Goal: Task Accomplishment & Management: Use online tool/utility

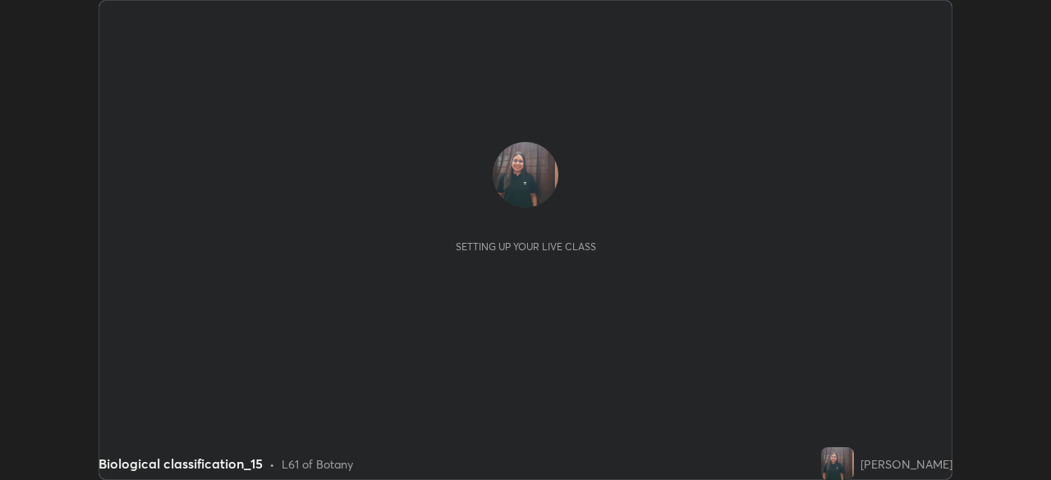
scroll to position [480, 1050]
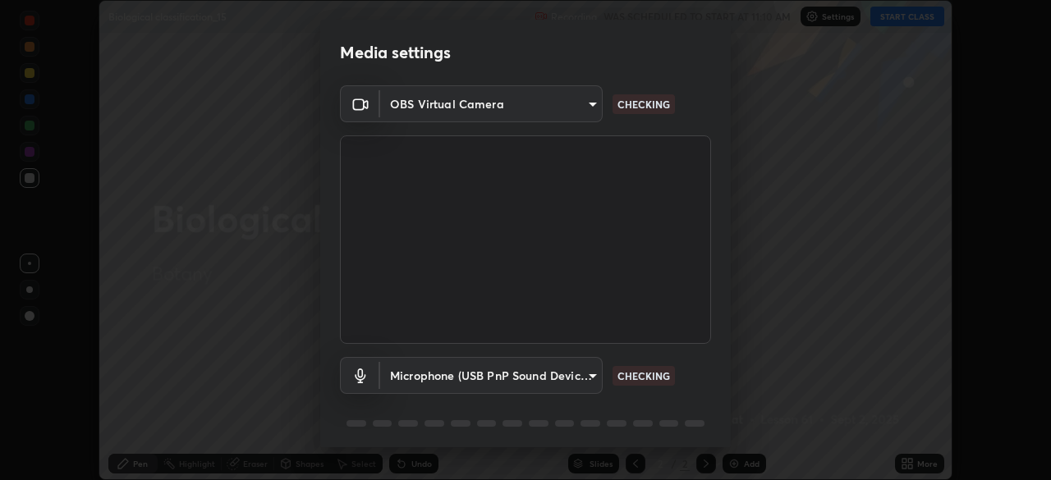
type input "f5ae6119dc4fab334a8cf66c369197aa9d1a3f6993b34b3aeb85a59339566d19"
type input "b6fc27b3cfd9b16c139071b3e43c8616f7c7432b4493bf15a59cfe2aa5dcb19a"
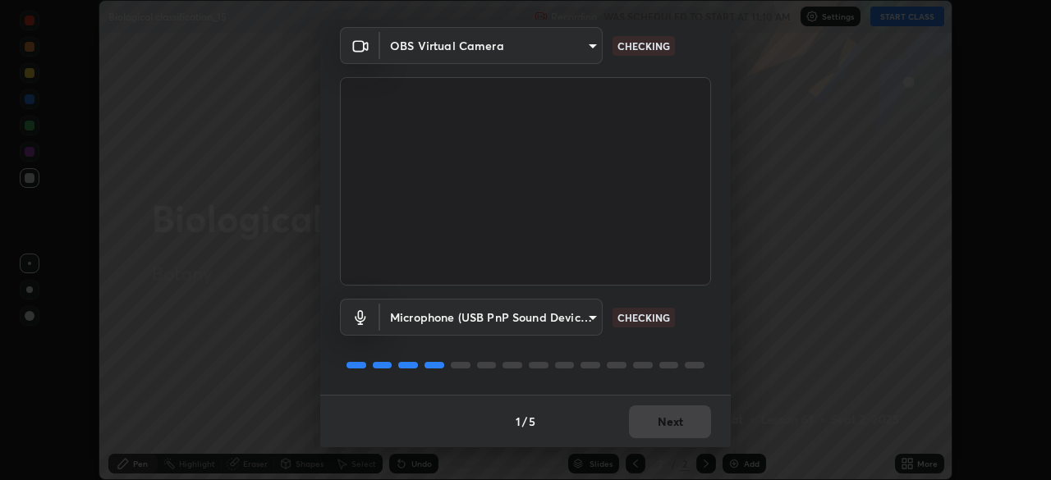
click at [654, 416] on div "1 / 5 Next" at bounding box center [525, 421] width 410 height 53
click at [647, 423] on div "1 / 5 Next" at bounding box center [525, 421] width 410 height 53
click at [641, 430] on div "1 / 5 Next" at bounding box center [525, 421] width 410 height 53
click at [643, 440] on div "1 / 5 Next" at bounding box center [525, 421] width 410 height 53
click at [641, 441] on div "1 / 5 Next" at bounding box center [525, 421] width 410 height 53
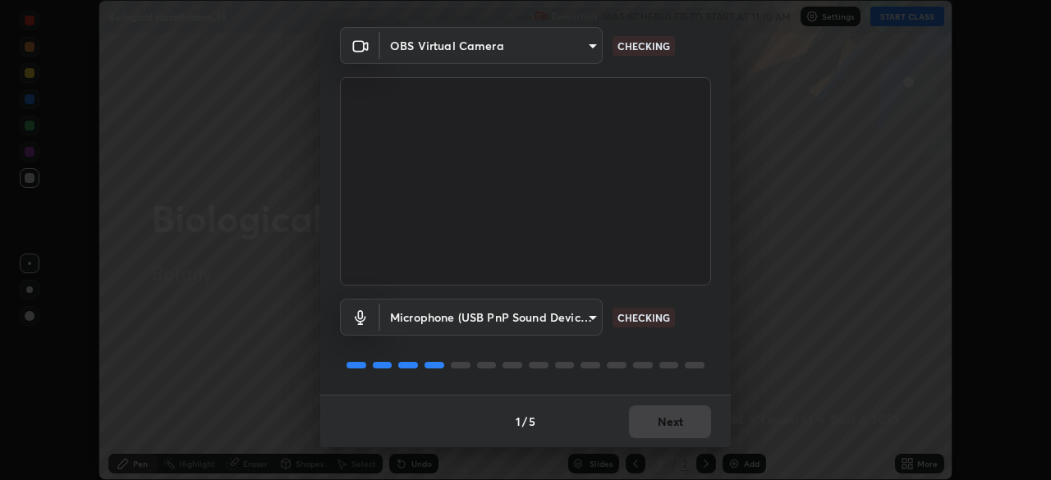
click at [643, 446] on div "1 / 5 Next" at bounding box center [525, 421] width 410 height 53
click at [644, 443] on div "1 / 5 Next" at bounding box center [525, 421] width 410 height 53
click at [642, 428] on div "1 / 5 Next" at bounding box center [525, 421] width 410 height 53
click at [644, 419] on div "1 / 5 Next" at bounding box center [525, 421] width 410 height 53
click at [645, 423] on div "1 / 5 Next" at bounding box center [525, 421] width 410 height 53
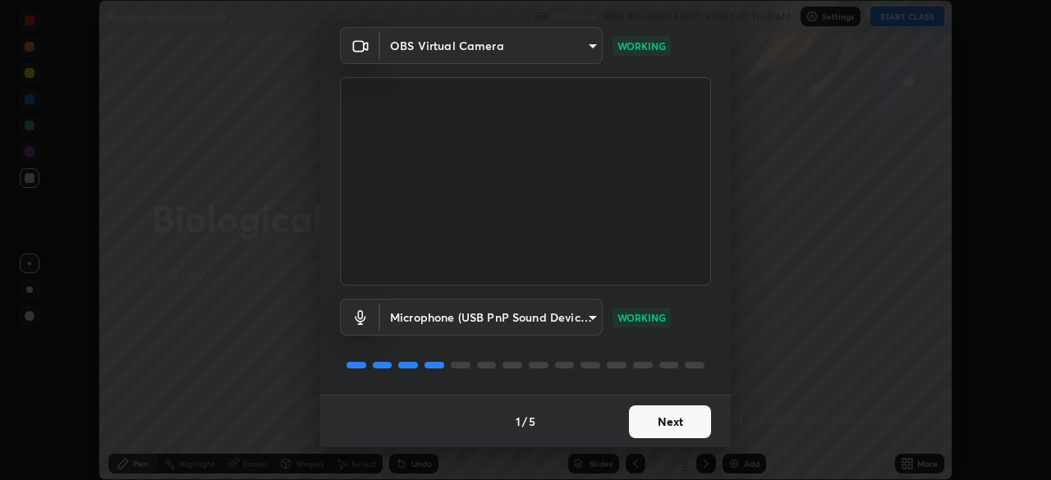
click at [649, 424] on button "Next" at bounding box center [670, 421] width 82 height 33
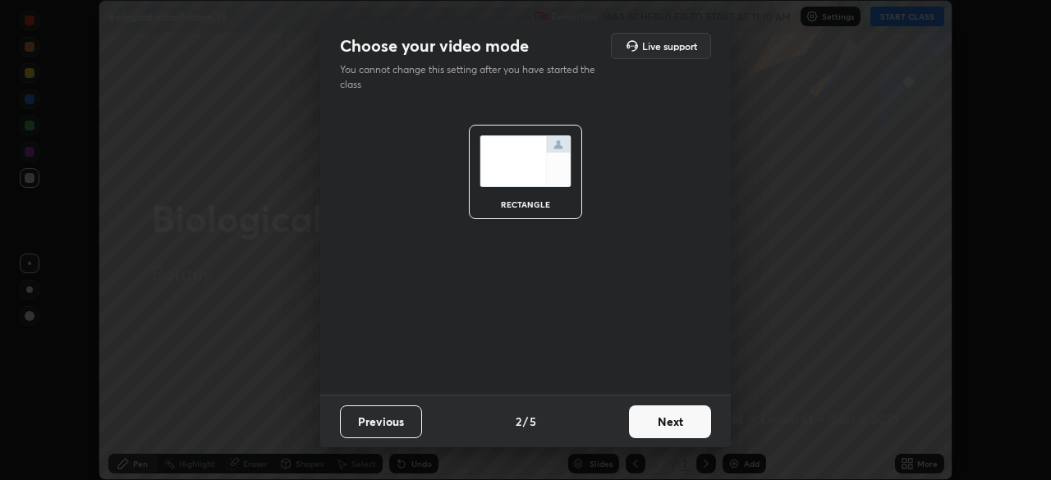
click at [653, 422] on button "Next" at bounding box center [670, 421] width 82 height 33
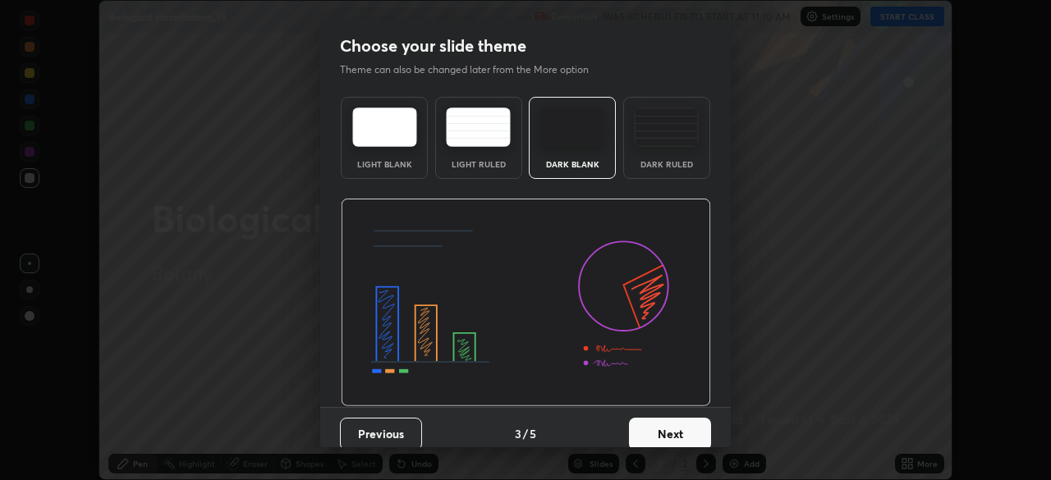
click at [653, 418] on button "Next" at bounding box center [670, 434] width 82 height 33
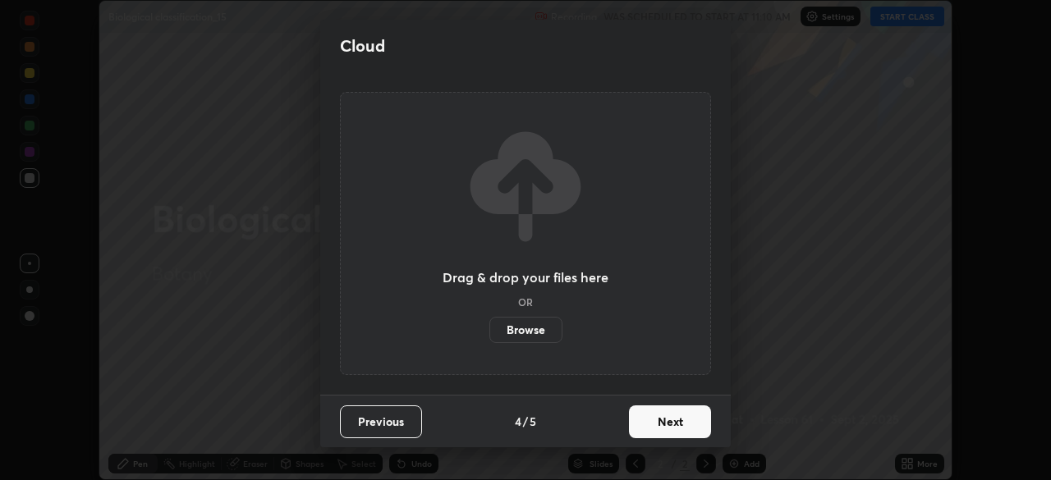
click at [653, 425] on button "Next" at bounding box center [670, 421] width 82 height 33
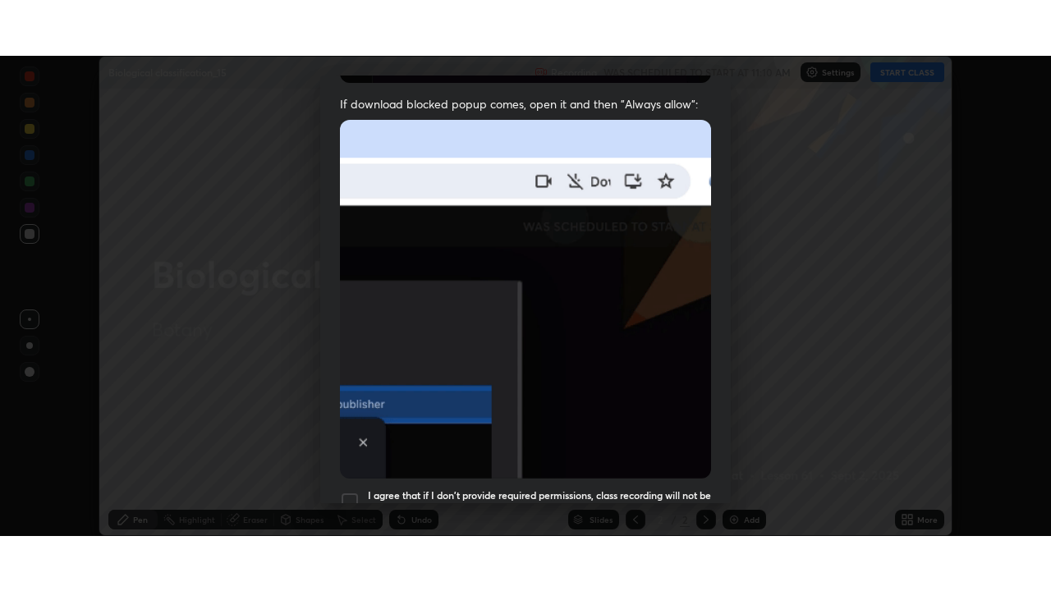
scroll to position [393, 0]
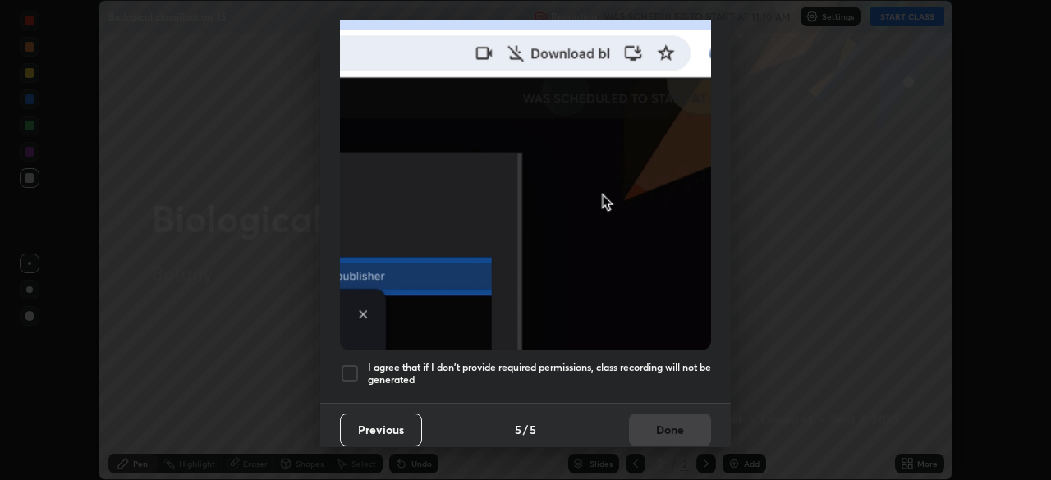
click at [348, 364] on div at bounding box center [350, 374] width 20 height 20
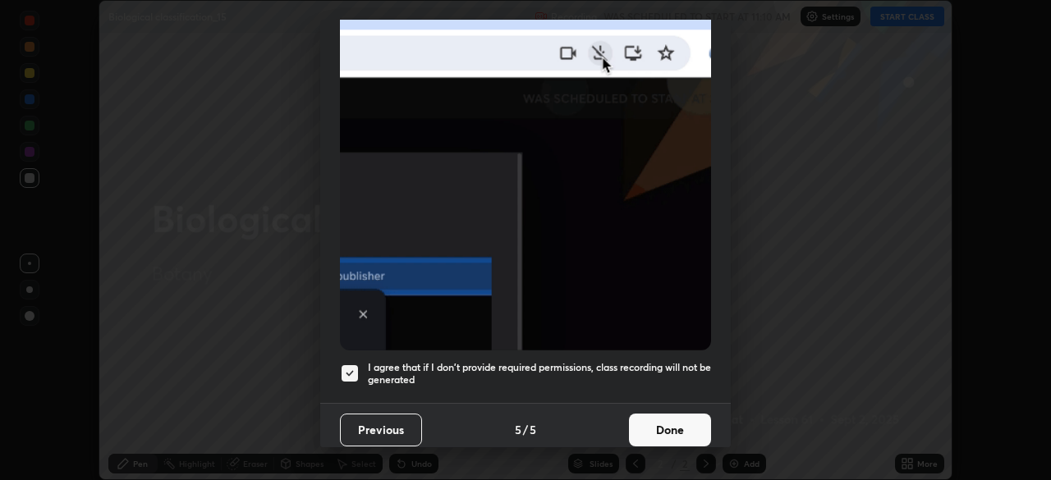
click at [664, 422] on button "Done" at bounding box center [670, 430] width 82 height 33
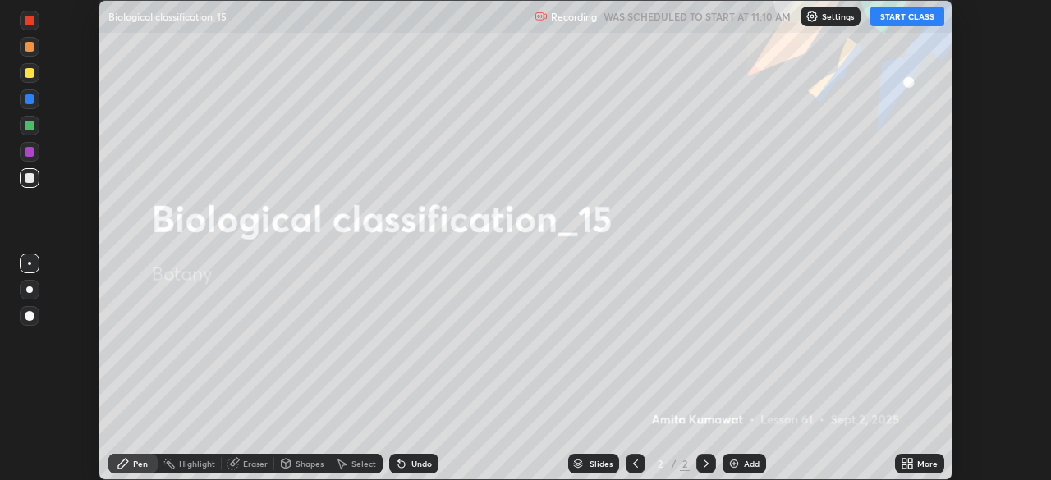
click at [900, 13] on button "START CLASS" at bounding box center [907, 17] width 74 height 20
click at [905, 461] on icon at bounding box center [904, 461] width 4 height 4
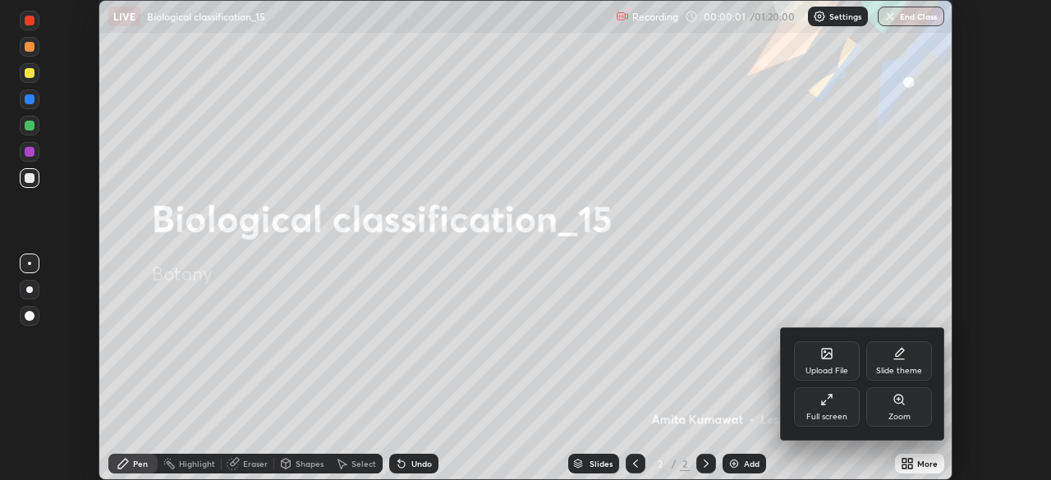
click at [825, 397] on icon at bounding box center [826, 399] width 13 height 13
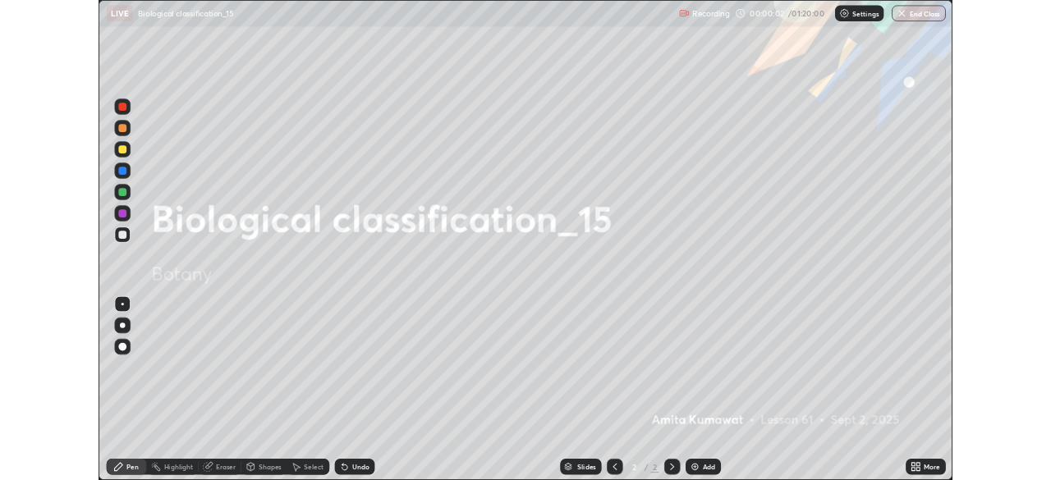
scroll to position [591, 1051]
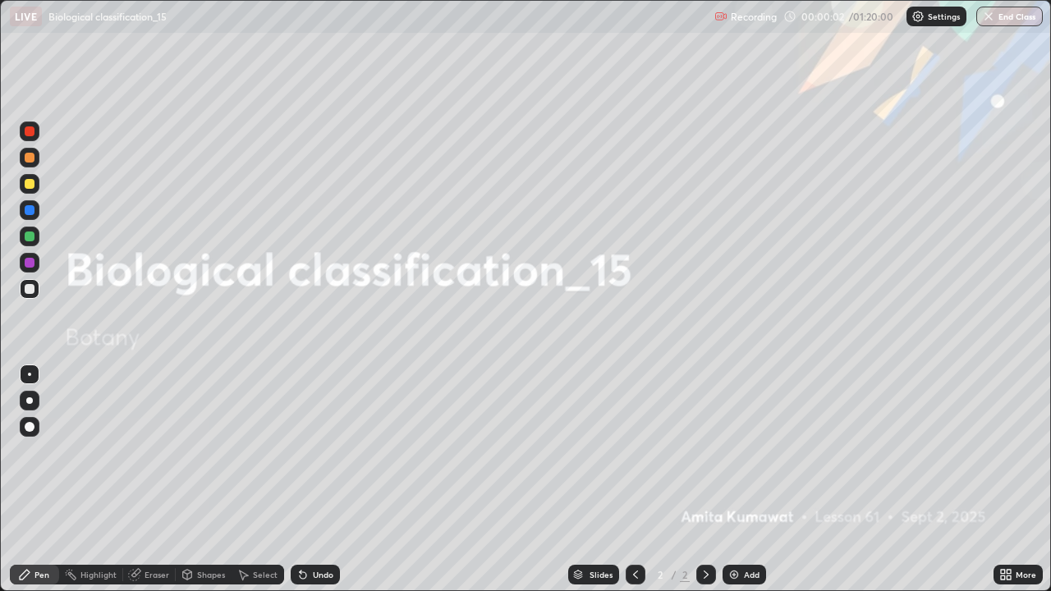
click at [731, 479] on img at bounding box center [733, 574] width 13 height 13
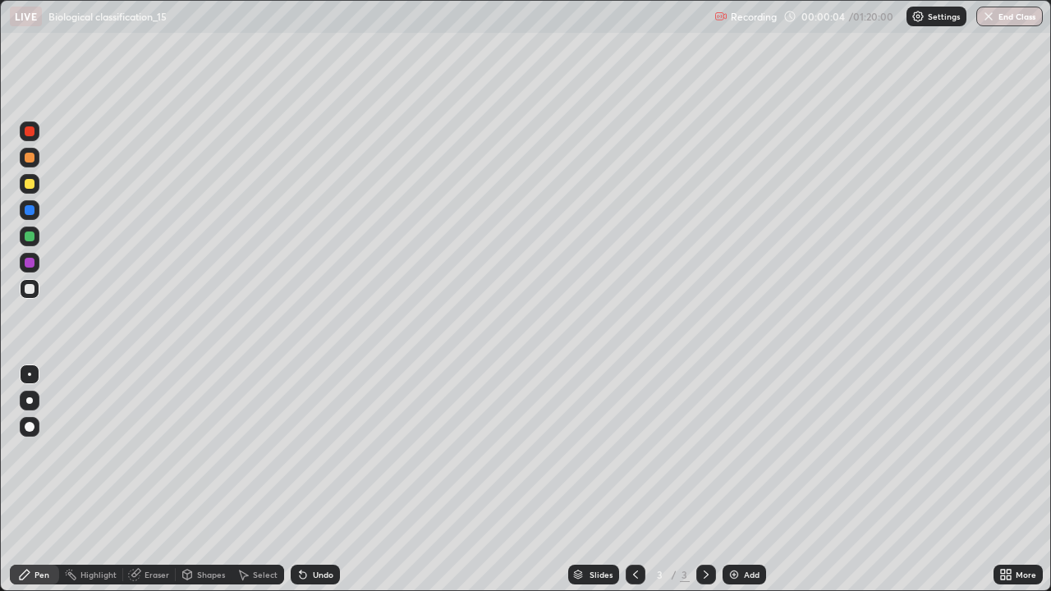
click at [25, 401] on div at bounding box center [30, 401] width 20 height 20
click at [1009, 479] on icon at bounding box center [1005, 574] width 13 height 13
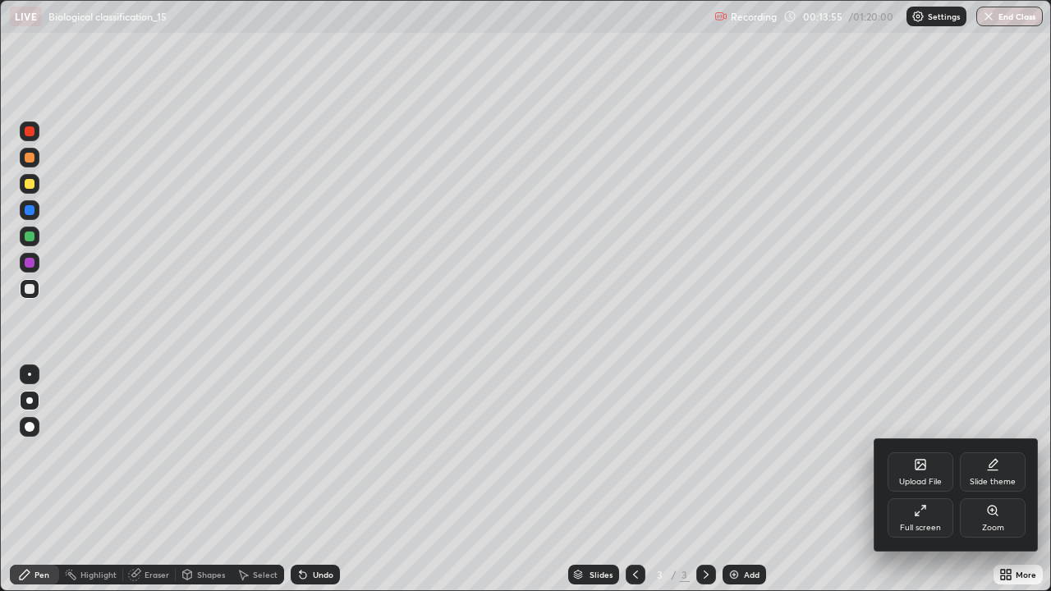
click at [923, 479] on icon at bounding box center [920, 510] width 13 height 13
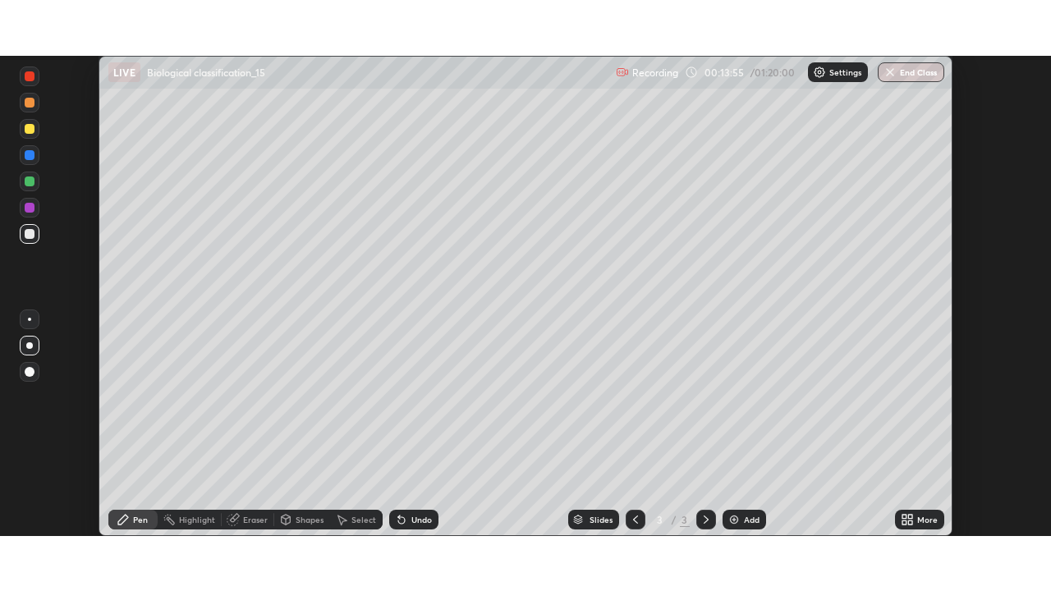
scroll to position [81600, 81030]
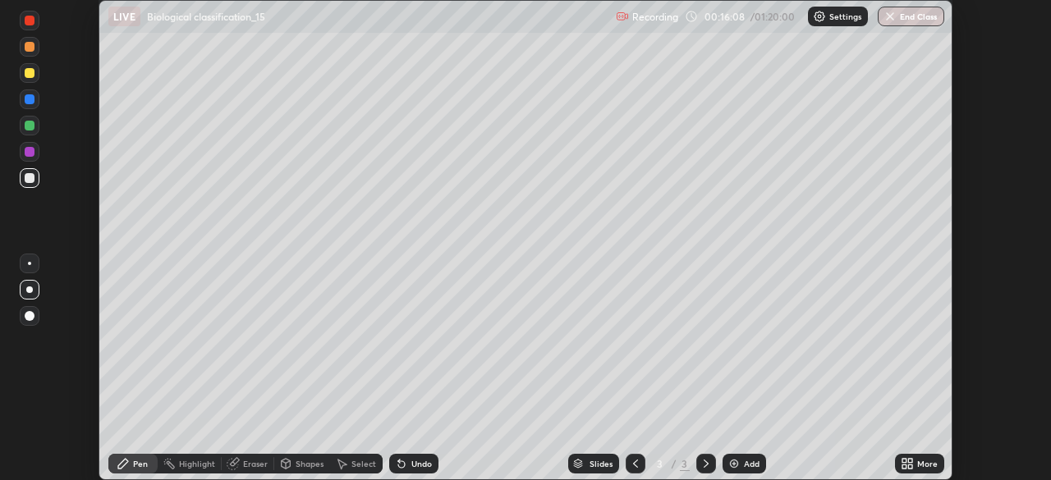
click at [901, 456] on div "More" at bounding box center [919, 464] width 49 height 20
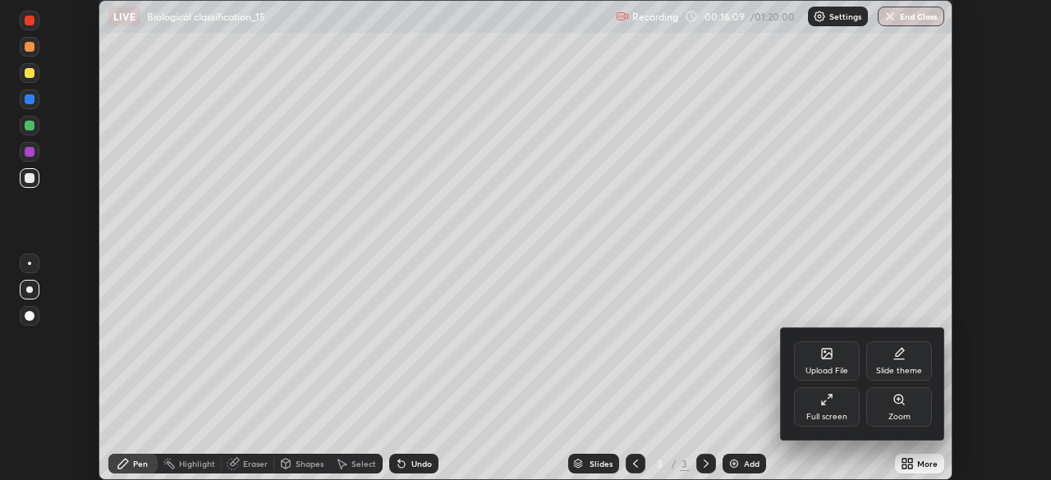
click at [822, 401] on icon at bounding box center [826, 399] width 13 height 13
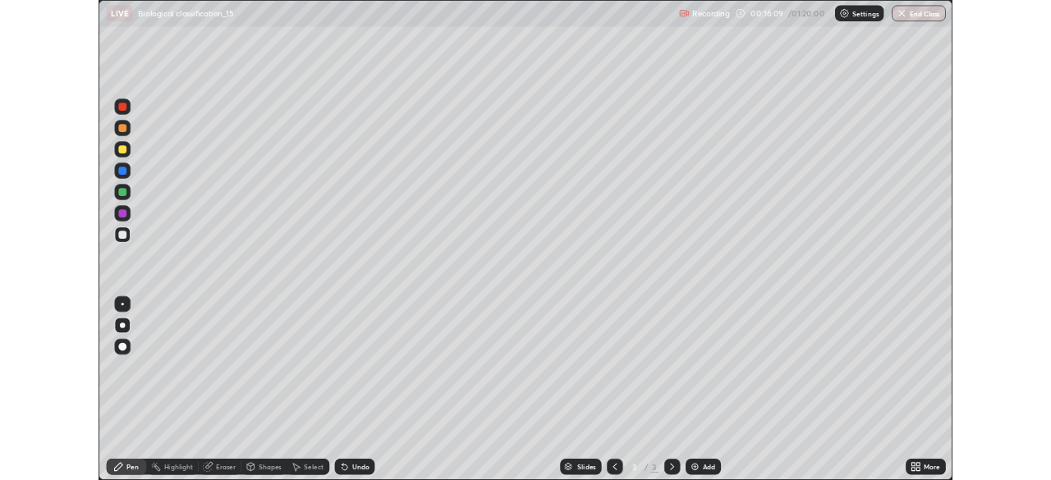
scroll to position [591, 1051]
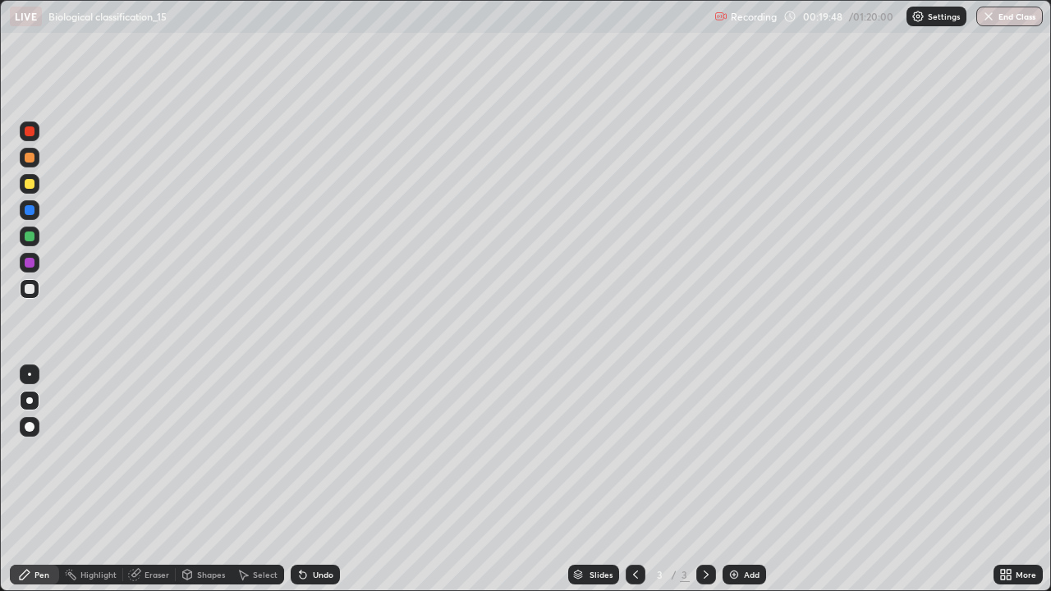
click at [732, 479] on img at bounding box center [733, 574] width 13 height 13
click at [29, 291] on div at bounding box center [30, 289] width 10 height 10
click at [32, 213] on div at bounding box center [30, 210] width 10 height 10
click at [28, 292] on div at bounding box center [30, 289] width 10 height 10
click at [30, 269] on div at bounding box center [30, 263] width 20 height 20
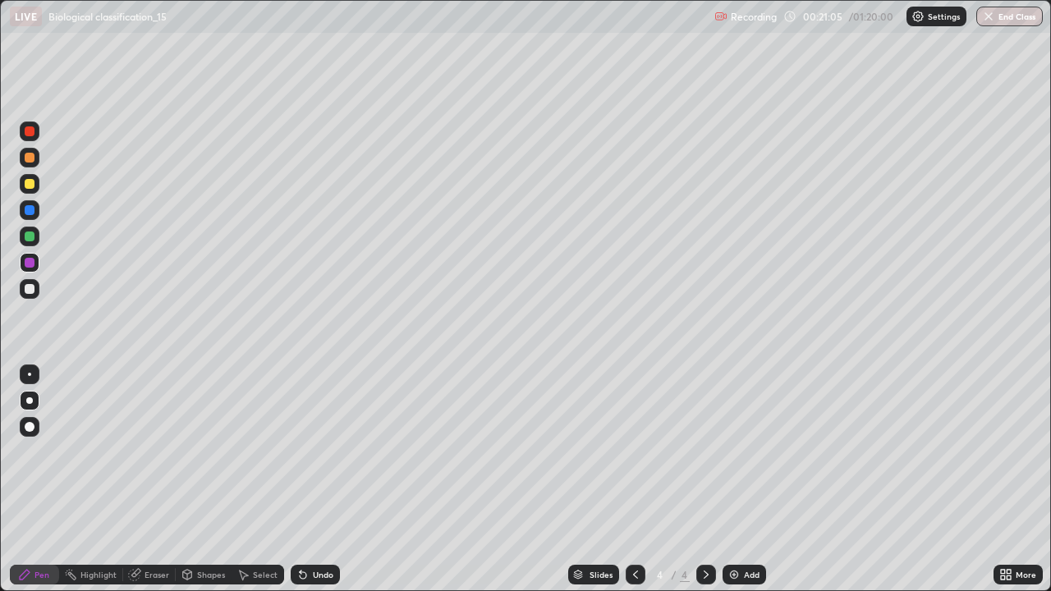
click at [322, 479] on div "Undo" at bounding box center [323, 574] width 21 height 8
click at [317, 479] on div "Undo" at bounding box center [323, 574] width 21 height 8
click at [30, 236] on div at bounding box center [30, 236] width 10 height 10
click at [31, 158] on div at bounding box center [30, 158] width 10 height 10
click at [133, 479] on icon at bounding box center [134, 575] width 11 height 11
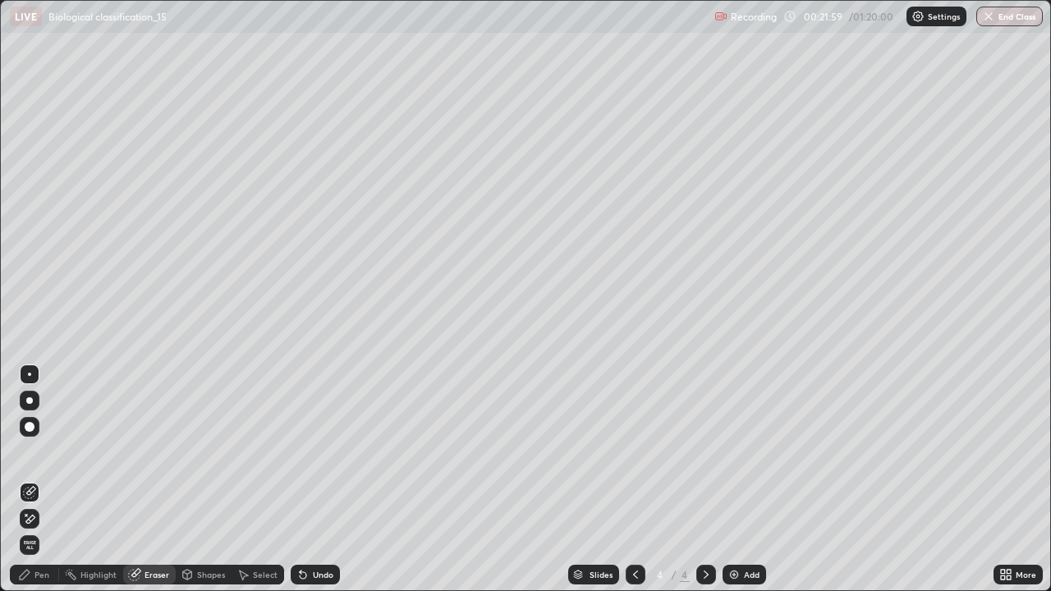
click at [31, 479] on div "Pen" at bounding box center [34, 575] width 49 height 20
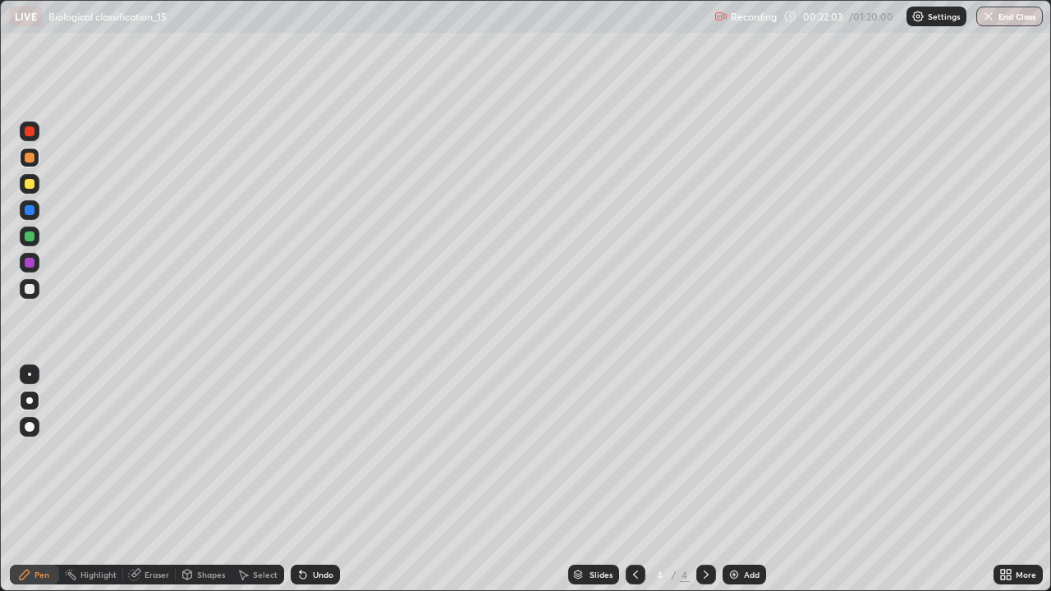
click at [30, 374] on div at bounding box center [29, 374] width 3 height 3
click at [29, 211] on div at bounding box center [30, 210] width 10 height 10
click at [28, 134] on div at bounding box center [30, 131] width 10 height 10
click at [34, 261] on div at bounding box center [30, 263] width 10 height 10
click at [28, 134] on div at bounding box center [30, 131] width 10 height 10
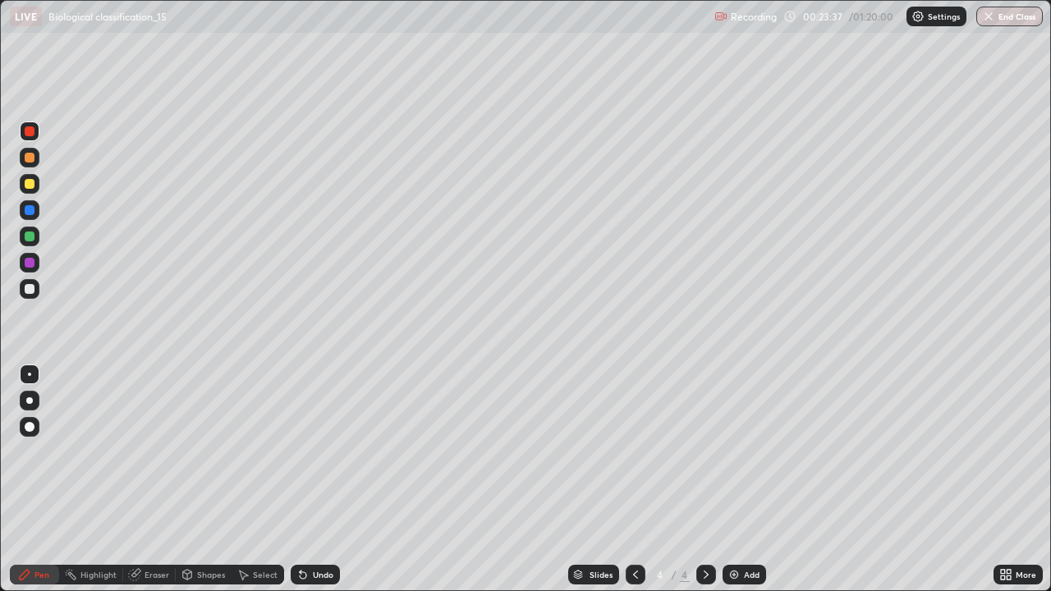
click at [27, 400] on div at bounding box center [29, 400] width 7 height 7
click at [21, 293] on div at bounding box center [30, 289] width 20 height 20
click at [731, 479] on img at bounding box center [733, 574] width 13 height 13
click at [28, 263] on div at bounding box center [30, 263] width 10 height 10
click at [27, 131] on div at bounding box center [30, 131] width 10 height 10
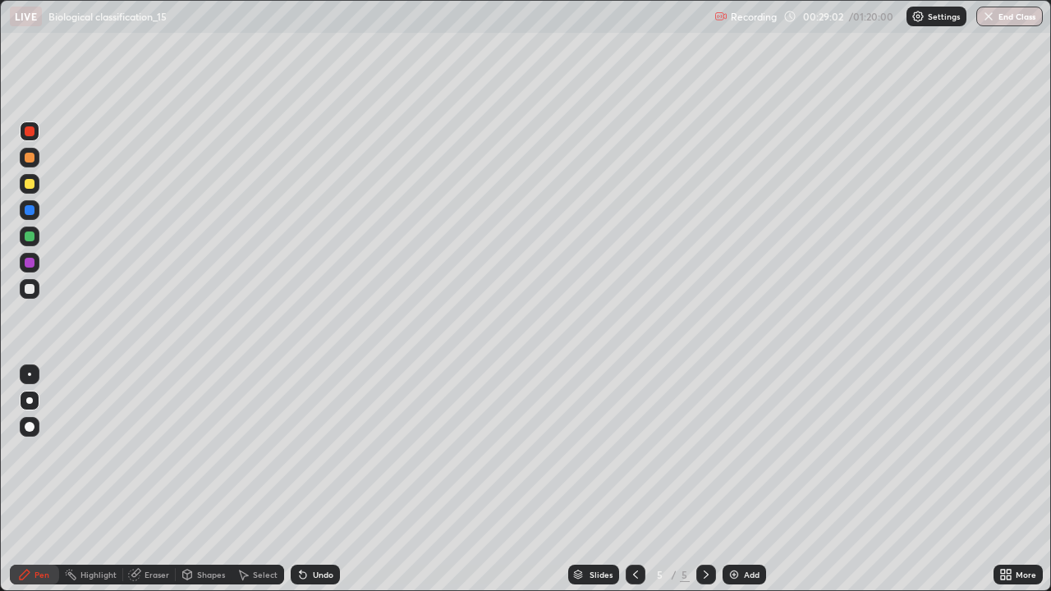
click at [314, 479] on div "Undo" at bounding box center [323, 574] width 21 height 8
click at [313, 479] on div "Undo" at bounding box center [323, 574] width 21 height 8
click at [31, 286] on div at bounding box center [30, 289] width 10 height 10
click at [29, 134] on div at bounding box center [30, 131] width 10 height 10
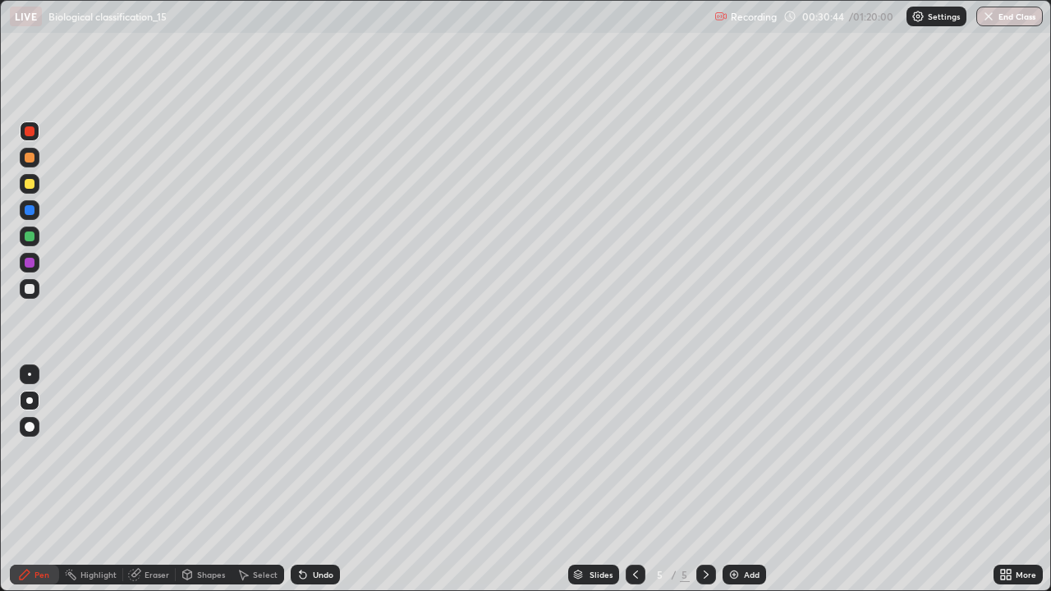
click at [32, 291] on div at bounding box center [30, 289] width 10 height 10
click at [98, 479] on div "Highlight" at bounding box center [98, 574] width 36 height 8
click at [30, 479] on icon at bounding box center [30, 524] width 10 height 0
click at [32, 479] on div "Pen" at bounding box center [34, 575] width 49 height 20
click at [26, 263] on div at bounding box center [30, 263] width 10 height 10
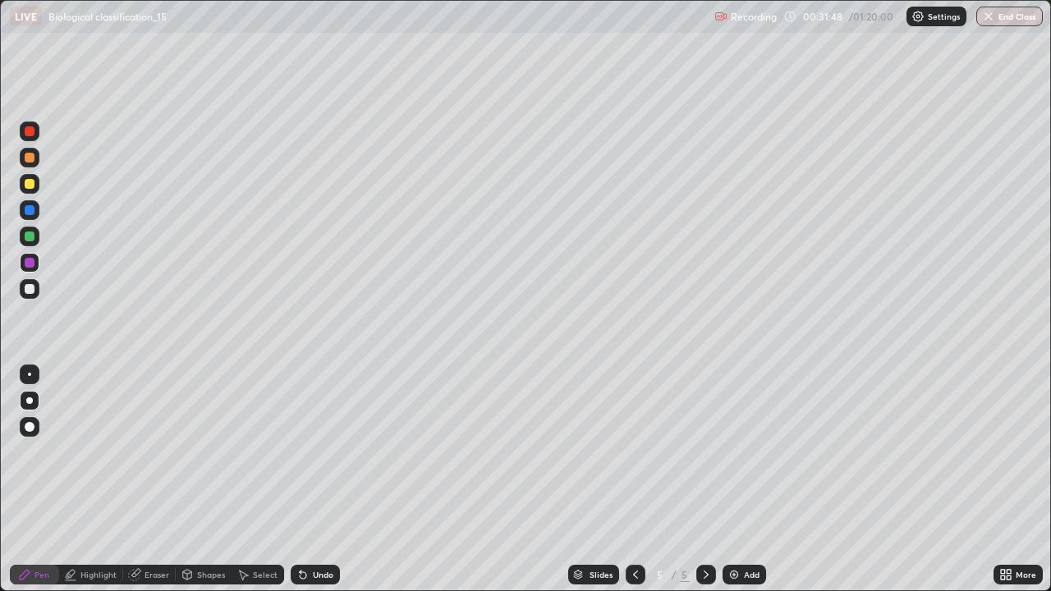
click at [28, 291] on div at bounding box center [30, 289] width 10 height 10
click at [735, 479] on img at bounding box center [733, 574] width 13 height 13
click at [27, 263] on div at bounding box center [30, 263] width 10 height 10
click at [30, 181] on div at bounding box center [30, 184] width 10 height 10
click at [24, 288] on div at bounding box center [30, 289] width 20 height 20
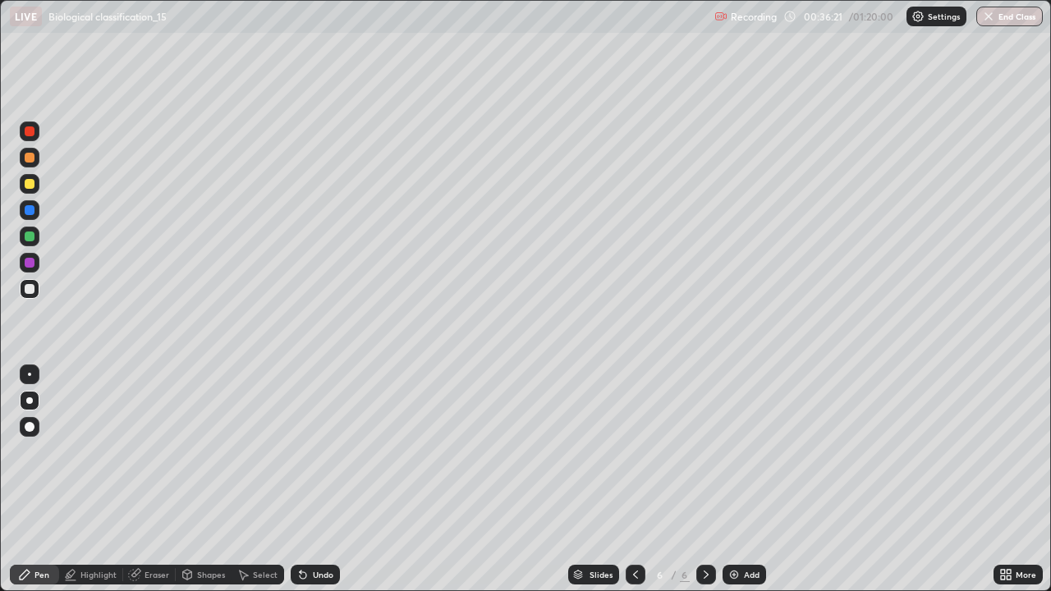
click at [29, 262] on div at bounding box center [30, 263] width 10 height 10
click at [626, 479] on div at bounding box center [635, 575] width 20 height 20
click at [704, 479] on icon at bounding box center [705, 574] width 13 height 13
click at [29, 213] on div at bounding box center [30, 210] width 10 height 10
click at [34, 288] on div at bounding box center [30, 289] width 10 height 10
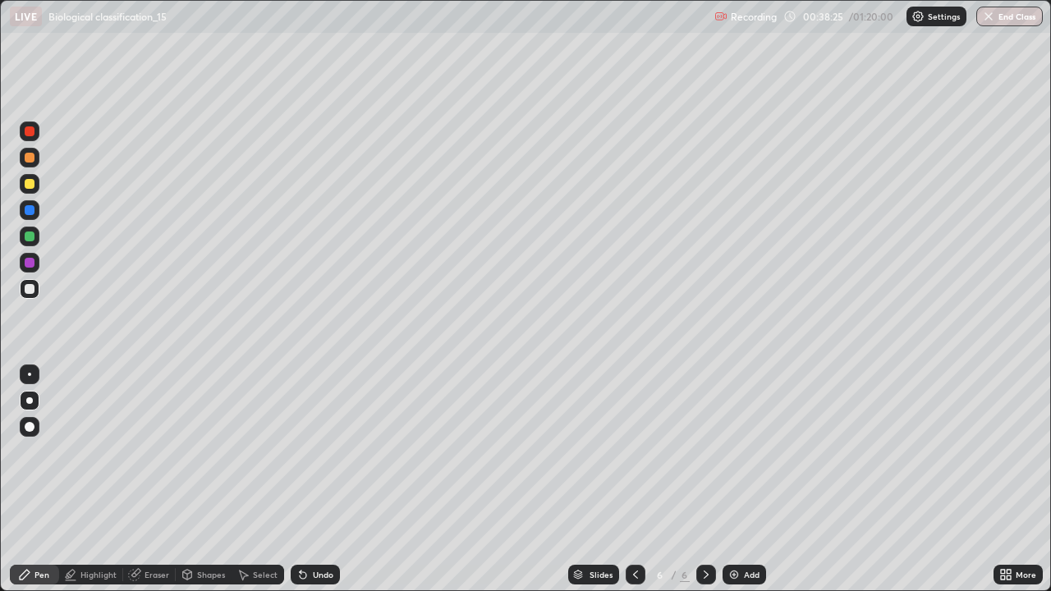
click at [39, 268] on div at bounding box center [30, 263] width 20 height 26
click at [304, 479] on icon at bounding box center [302, 574] width 13 height 13
click at [31, 288] on div at bounding box center [30, 289] width 10 height 10
click at [32, 237] on div at bounding box center [30, 236] width 10 height 10
click at [321, 479] on div "Undo" at bounding box center [315, 575] width 49 height 20
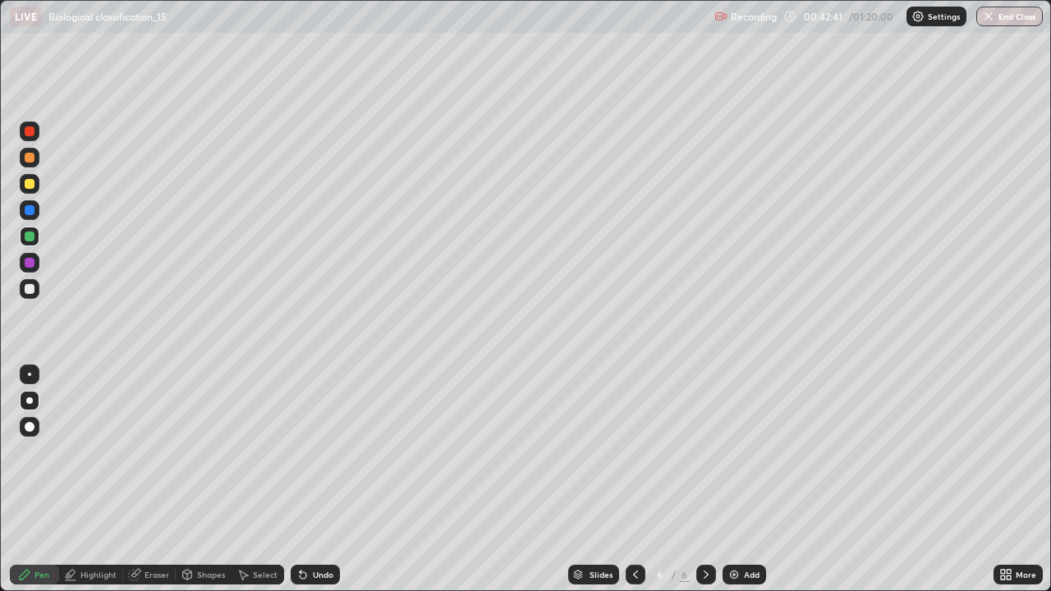
click at [1005, 479] on icon at bounding box center [1005, 574] width 13 height 13
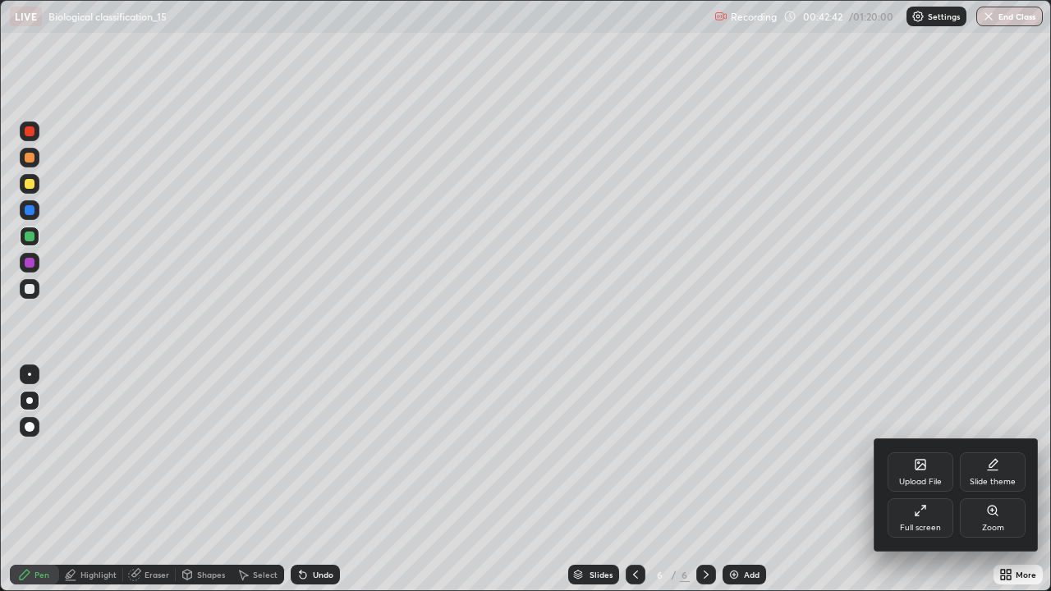
click at [918, 479] on div "Full screen" at bounding box center [920, 528] width 41 height 8
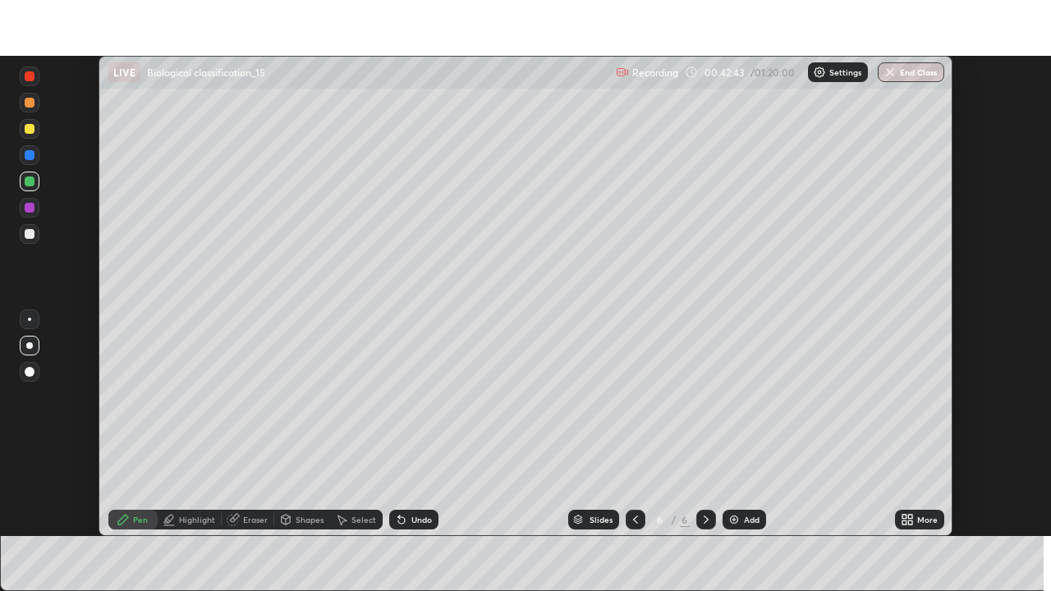
scroll to position [81600, 81030]
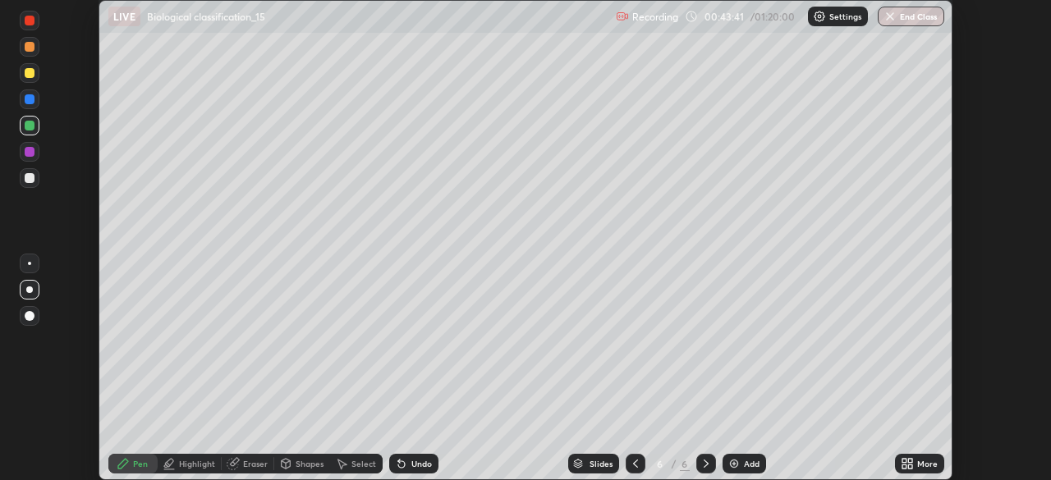
click at [909, 460] on icon at bounding box center [910, 461] width 4 height 4
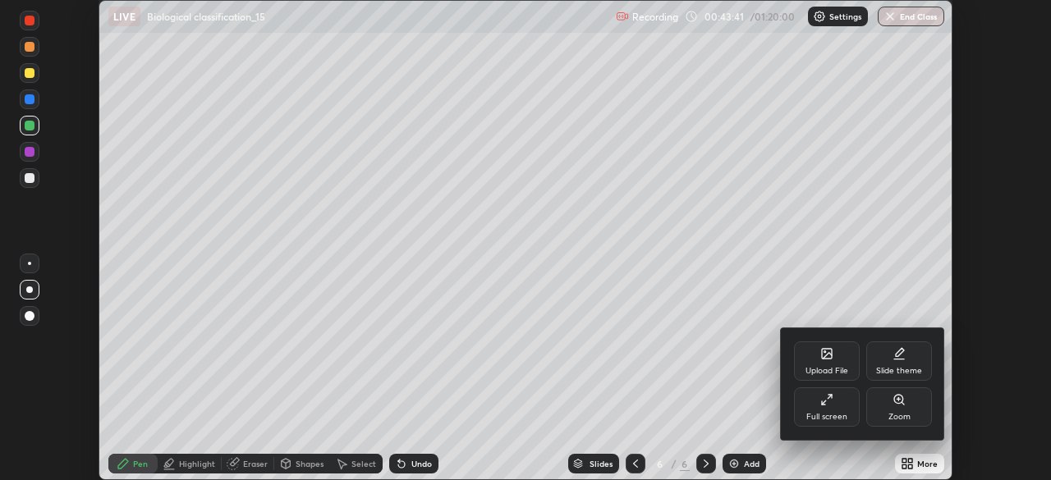
click at [833, 404] on div "Full screen" at bounding box center [827, 406] width 66 height 39
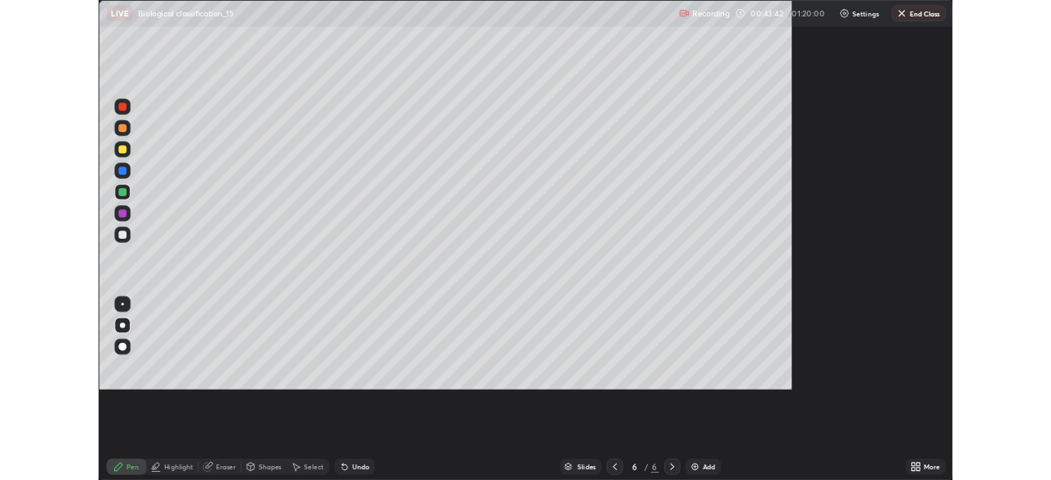
scroll to position [591, 1051]
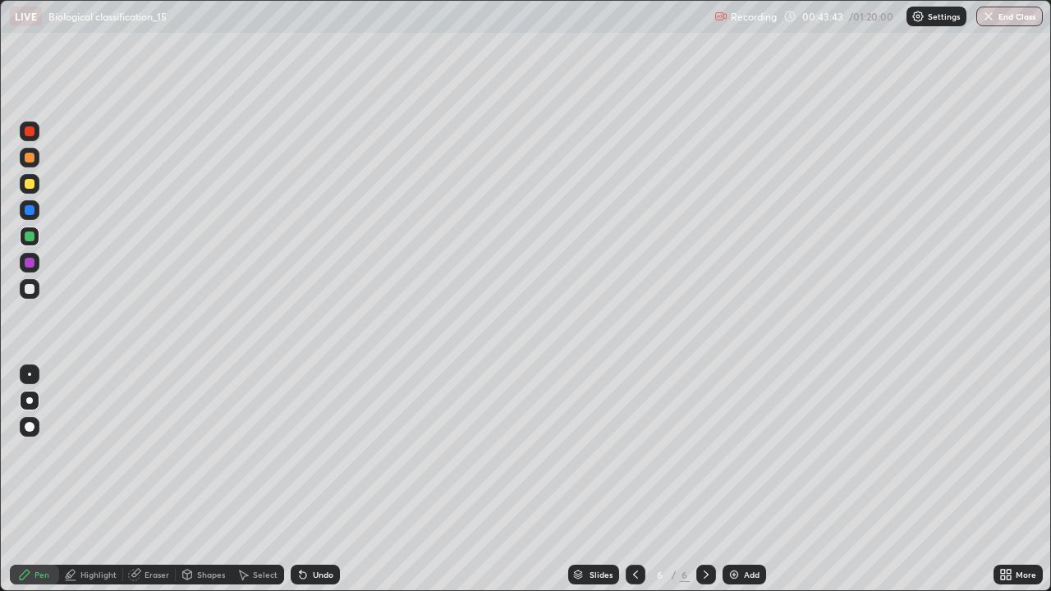
click at [631, 479] on icon at bounding box center [635, 574] width 13 height 13
click at [634, 479] on icon at bounding box center [635, 574] width 13 height 13
click at [711, 479] on div at bounding box center [706, 575] width 20 height 20
click at [697, 479] on div at bounding box center [706, 574] width 20 height 33
click at [732, 479] on img at bounding box center [733, 574] width 13 height 13
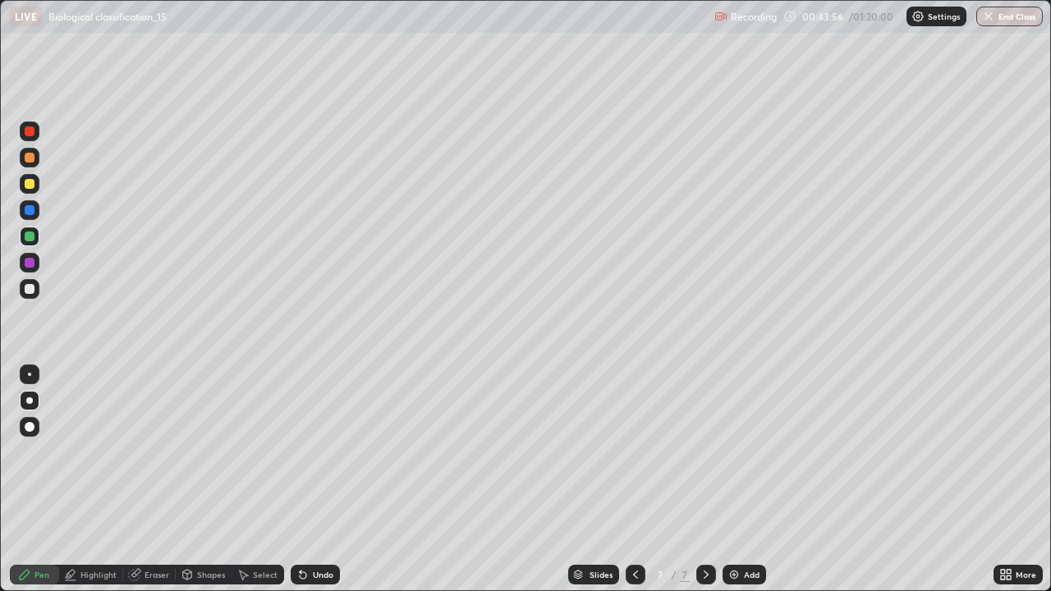
click at [30, 291] on div at bounding box center [30, 289] width 10 height 10
click at [27, 262] on div at bounding box center [30, 263] width 10 height 10
click at [26, 209] on div at bounding box center [30, 210] width 10 height 10
click at [23, 242] on div at bounding box center [30, 237] width 20 height 20
click at [27, 153] on div at bounding box center [30, 158] width 10 height 10
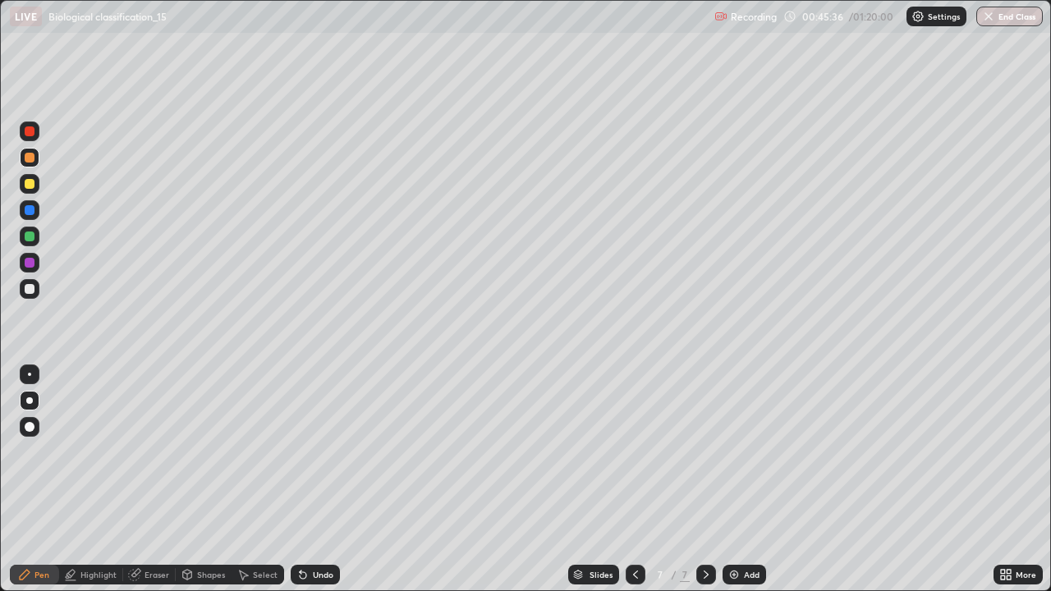
click at [727, 479] on div "Add" at bounding box center [744, 575] width 44 height 20
click at [638, 479] on icon at bounding box center [635, 574] width 13 height 13
click at [25, 133] on div at bounding box center [30, 131] width 10 height 10
click at [36, 264] on div at bounding box center [30, 263] width 20 height 20
click at [30, 289] on div at bounding box center [30, 289] width 10 height 10
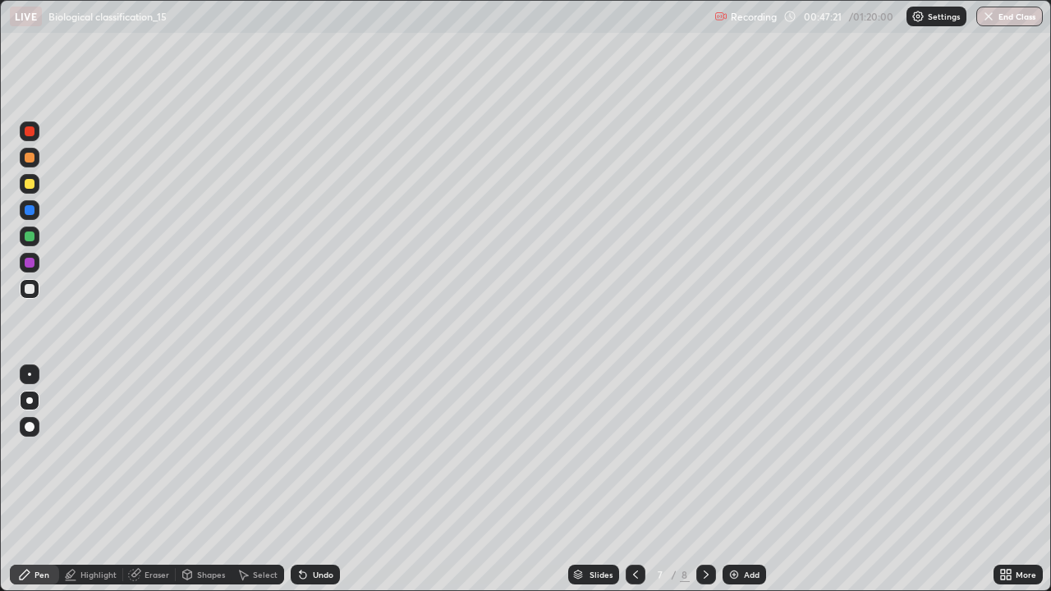
click at [33, 286] on div at bounding box center [30, 289] width 10 height 10
click at [634, 479] on icon at bounding box center [635, 574] width 13 height 13
click at [708, 479] on div at bounding box center [706, 575] width 20 height 20
click at [730, 479] on img at bounding box center [733, 574] width 13 height 13
click at [38, 265] on div at bounding box center [30, 263] width 20 height 20
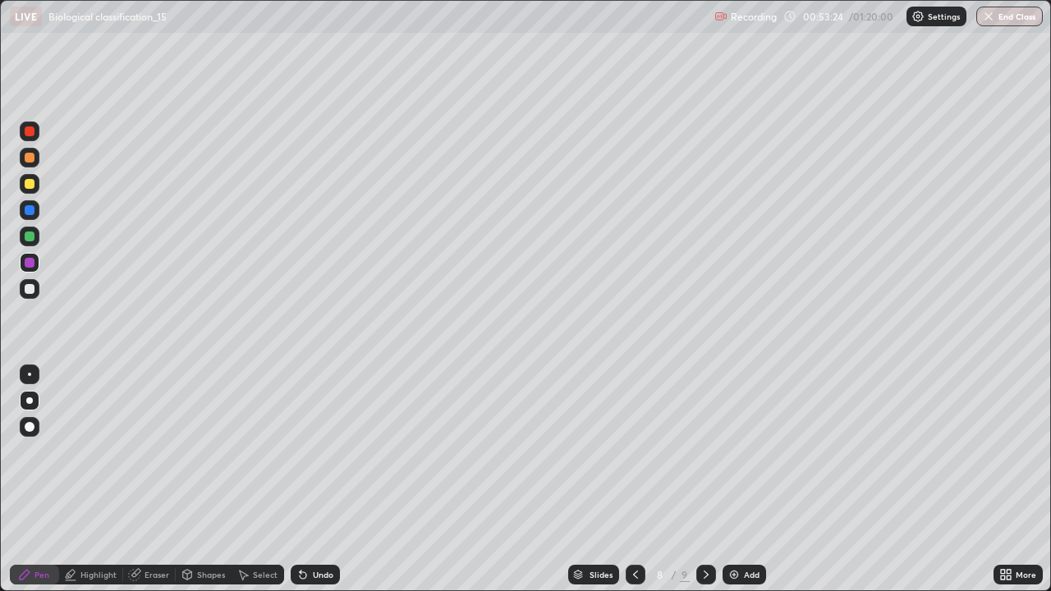
click at [28, 158] on div at bounding box center [30, 158] width 10 height 10
click at [32, 291] on div at bounding box center [30, 289] width 10 height 10
click at [30, 237] on div at bounding box center [30, 236] width 10 height 10
click at [27, 263] on div at bounding box center [30, 263] width 10 height 10
click at [31, 158] on div at bounding box center [30, 158] width 10 height 10
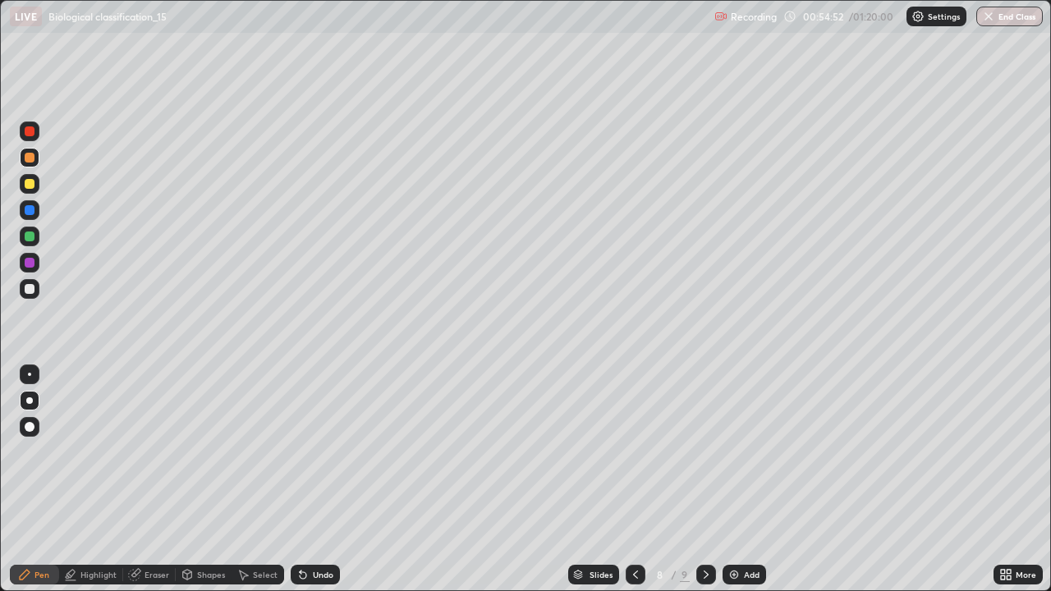
click at [31, 292] on div at bounding box center [30, 289] width 10 height 10
click at [35, 211] on div at bounding box center [30, 210] width 20 height 20
click at [31, 176] on div at bounding box center [30, 184] width 20 height 20
click at [32, 290] on div at bounding box center [30, 289] width 10 height 10
click at [35, 131] on div at bounding box center [30, 131] width 20 height 20
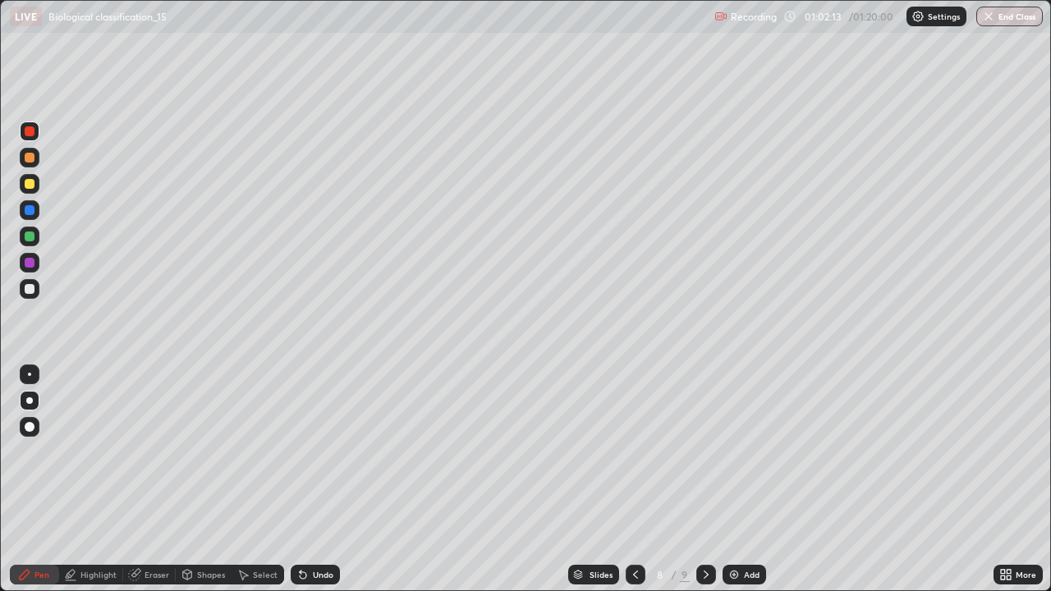
click at [1000, 479] on icon at bounding box center [1005, 574] width 13 height 13
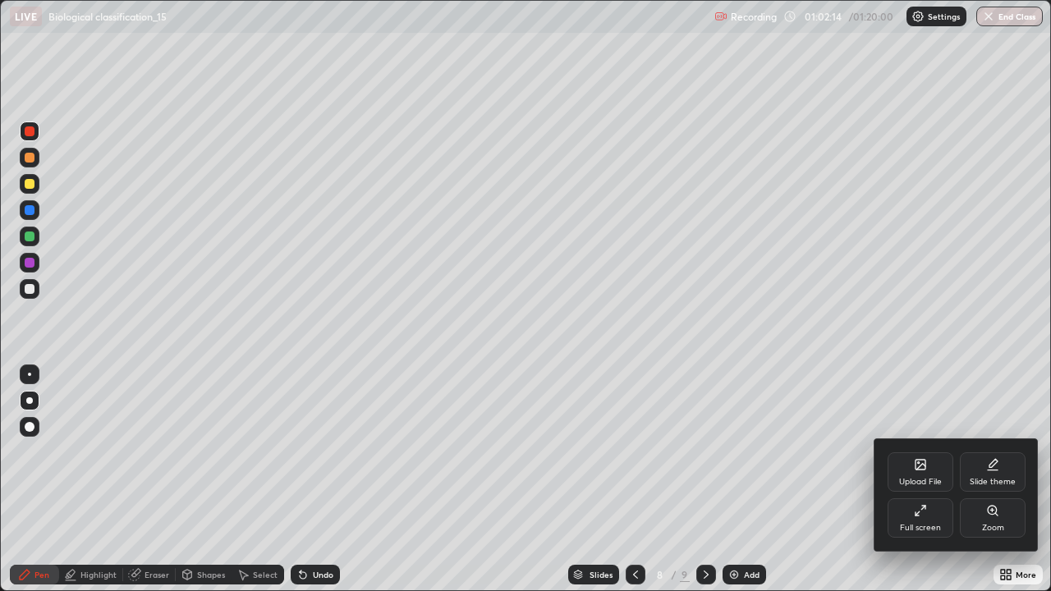
click at [919, 479] on icon at bounding box center [920, 510] width 13 height 13
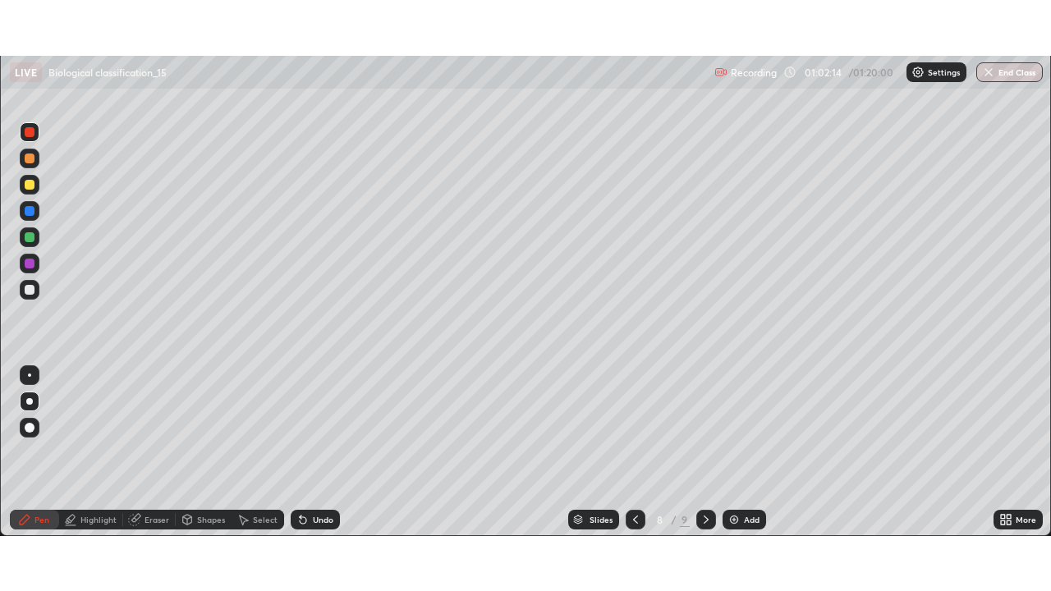
scroll to position [81600, 81030]
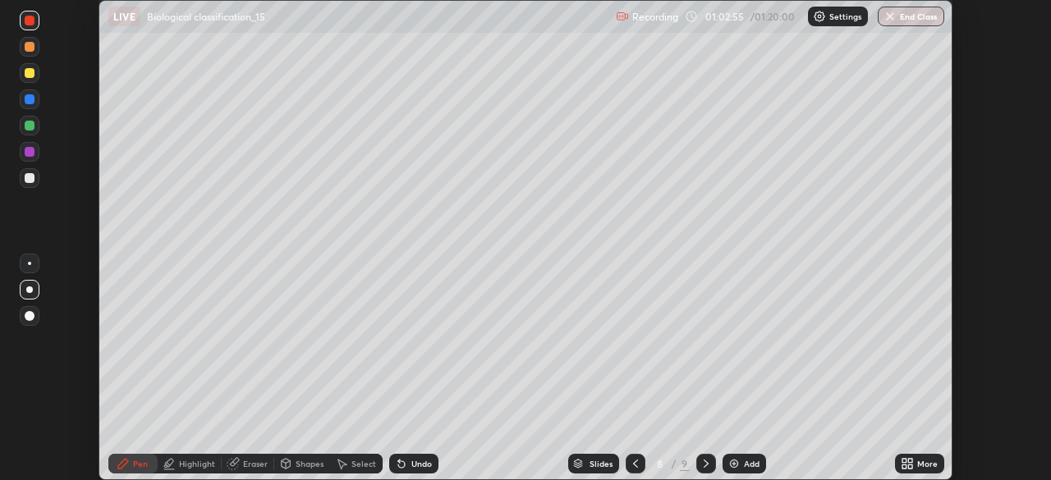
click at [905, 461] on icon at bounding box center [904, 461] width 4 height 4
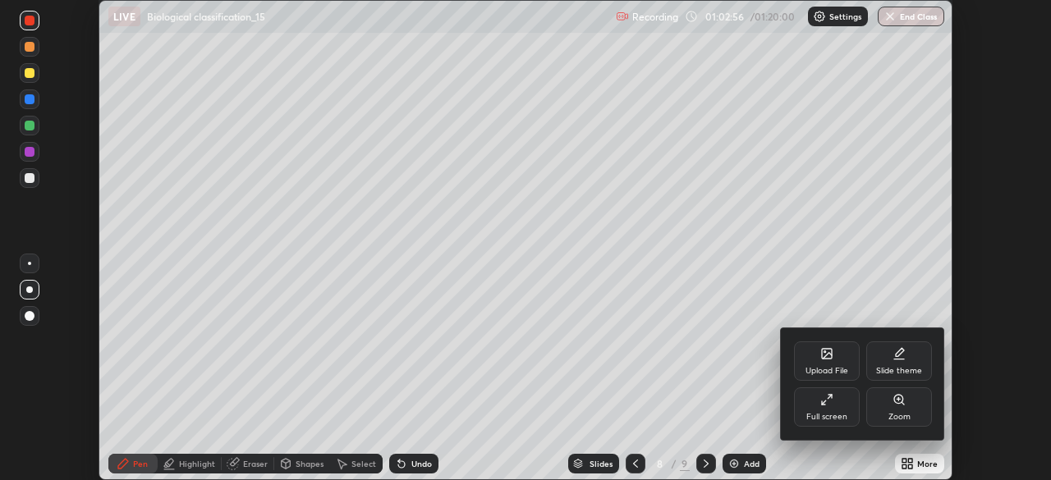
click at [830, 355] on icon at bounding box center [826, 356] width 9 height 6
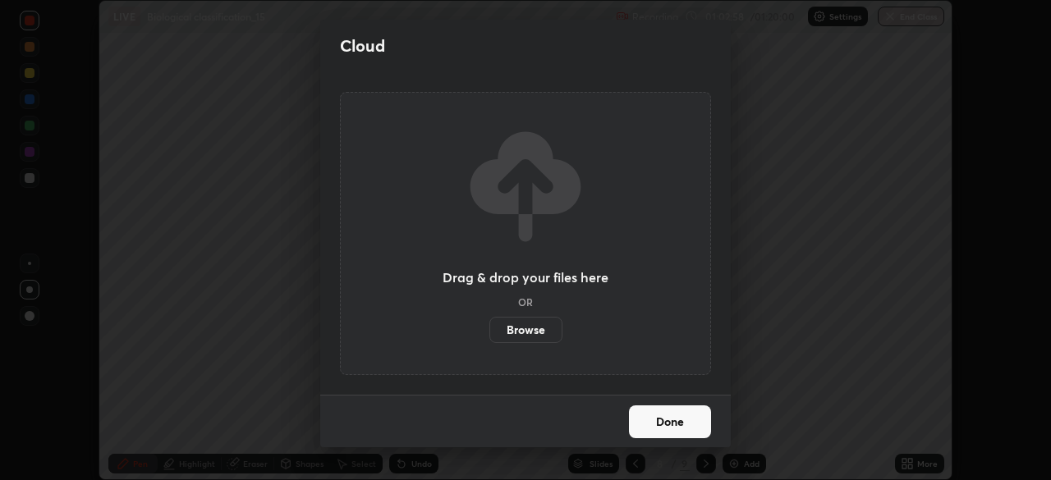
click at [534, 323] on label "Browse" at bounding box center [525, 330] width 73 height 26
click at [489, 323] on input "Browse" at bounding box center [489, 330] width 0 height 26
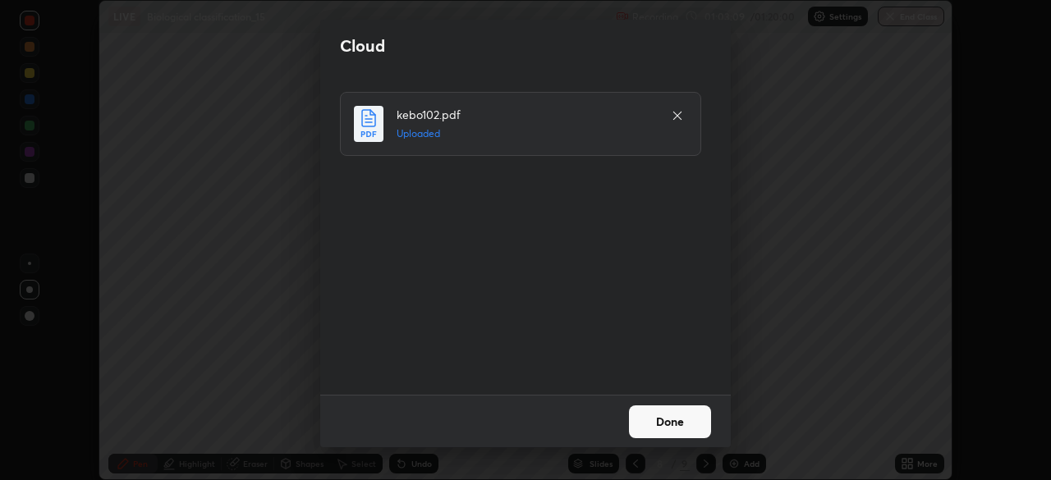
click at [671, 424] on button "Done" at bounding box center [670, 421] width 82 height 33
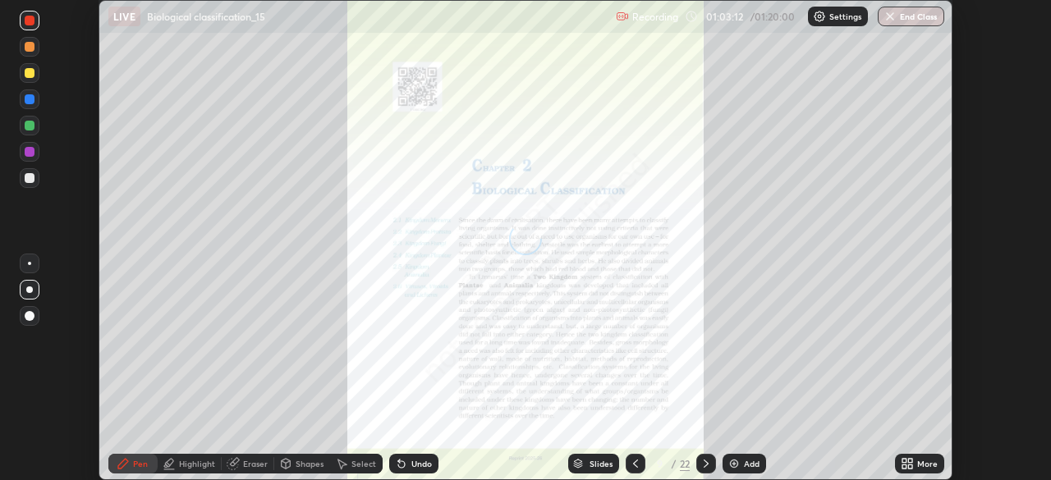
click at [896, 456] on div "More" at bounding box center [919, 464] width 49 height 20
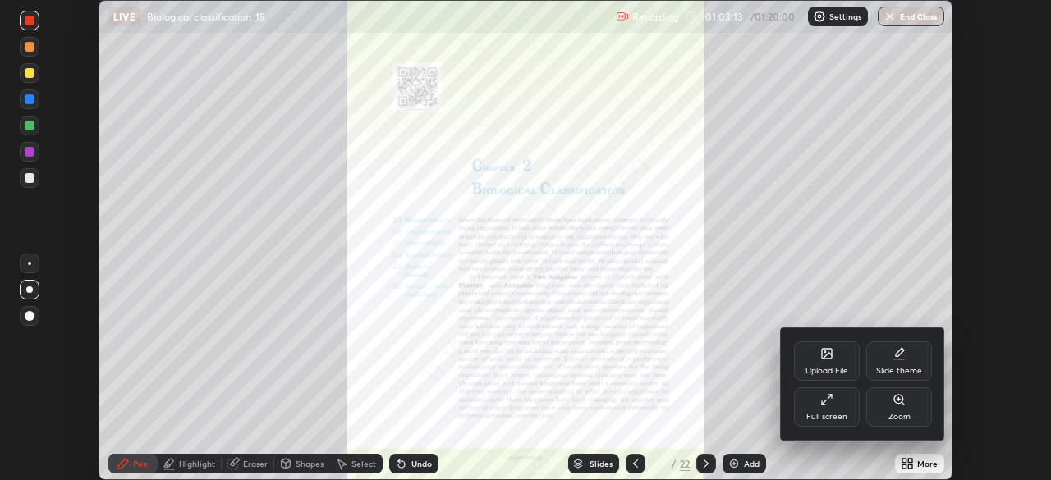
click at [830, 409] on div "Full screen" at bounding box center [827, 406] width 66 height 39
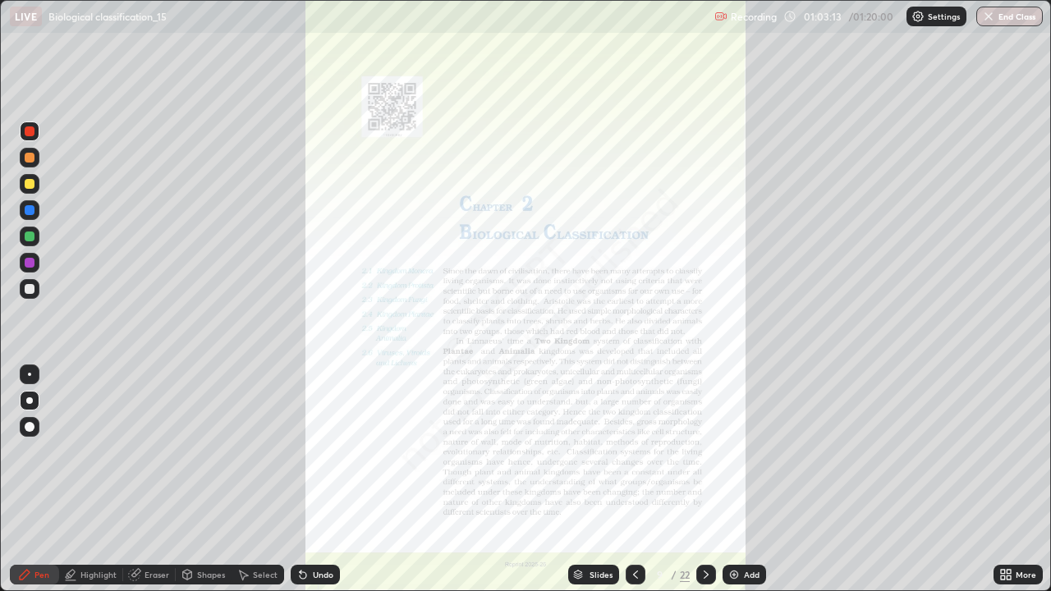
scroll to position [591, 1051]
click at [704, 479] on icon at bounding box center [705, 574] width 13 height 13
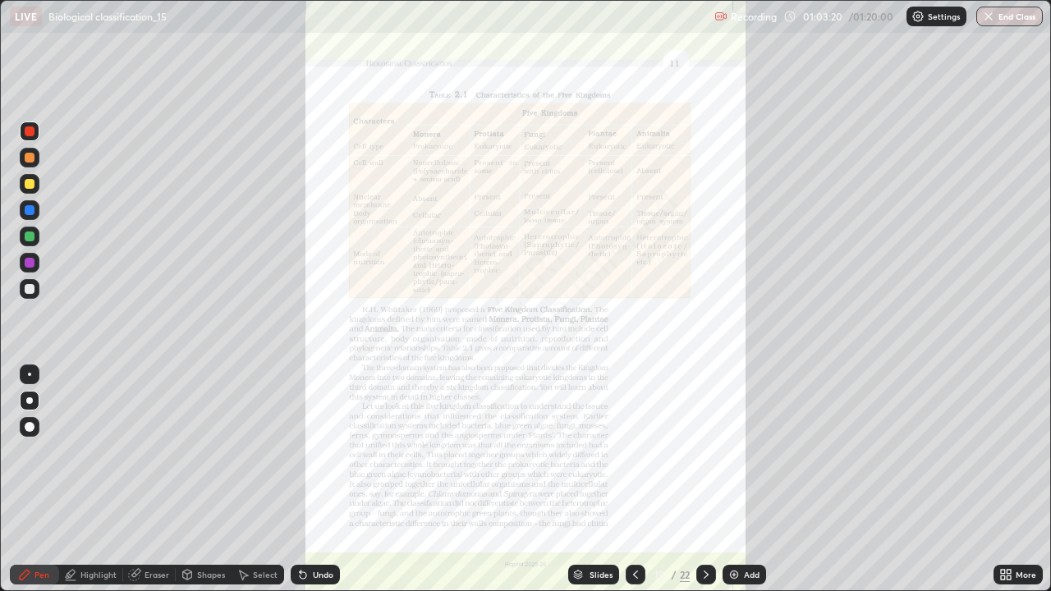
click at [706, 479] on div at bounding box center [706, 574] width 20 height 33
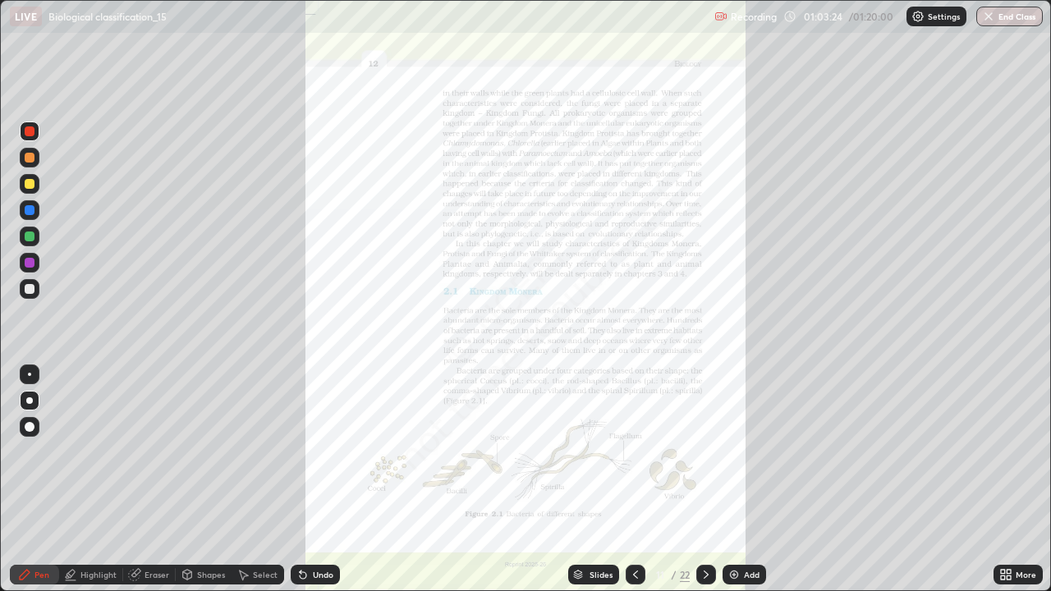
click at [712, 479] on div at bounding box center [706, 575] width 20 height 20
click at [705, 479] on icon at bounding box center [705, 574] width 5 height 8
click at [704, 479] on icon at bounding box center [705, 574] width 5 height 8
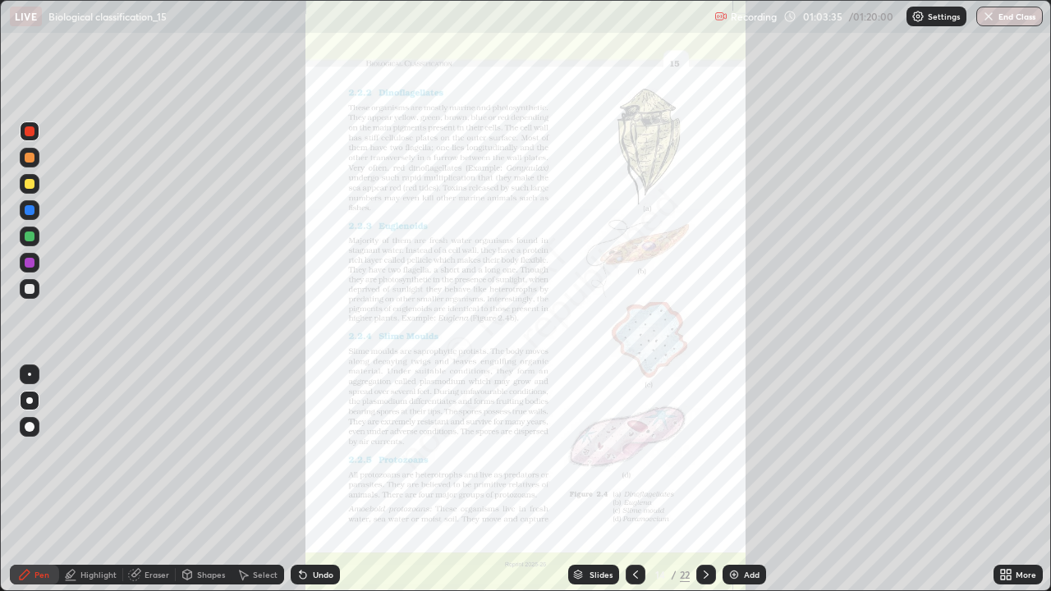
click at [706, 479] on div at bounding box center [706, 575] width 20 height 20
click at [704, 479] on icon at bounding box center [705, 574] width 13 height 13
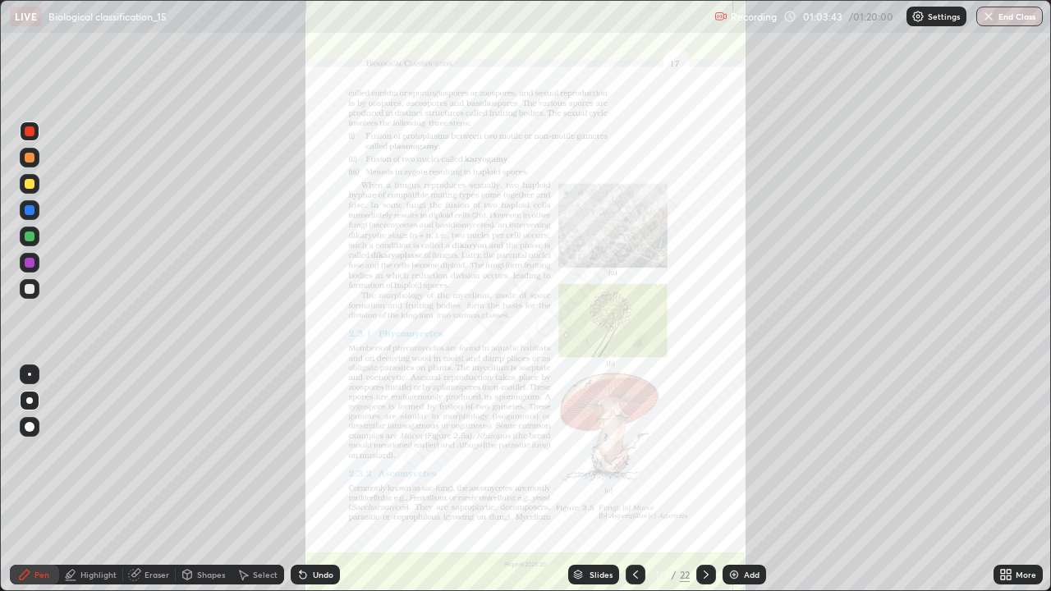
click at [705, 479] on icon at bounding box center [705, 574] width 13 height 13
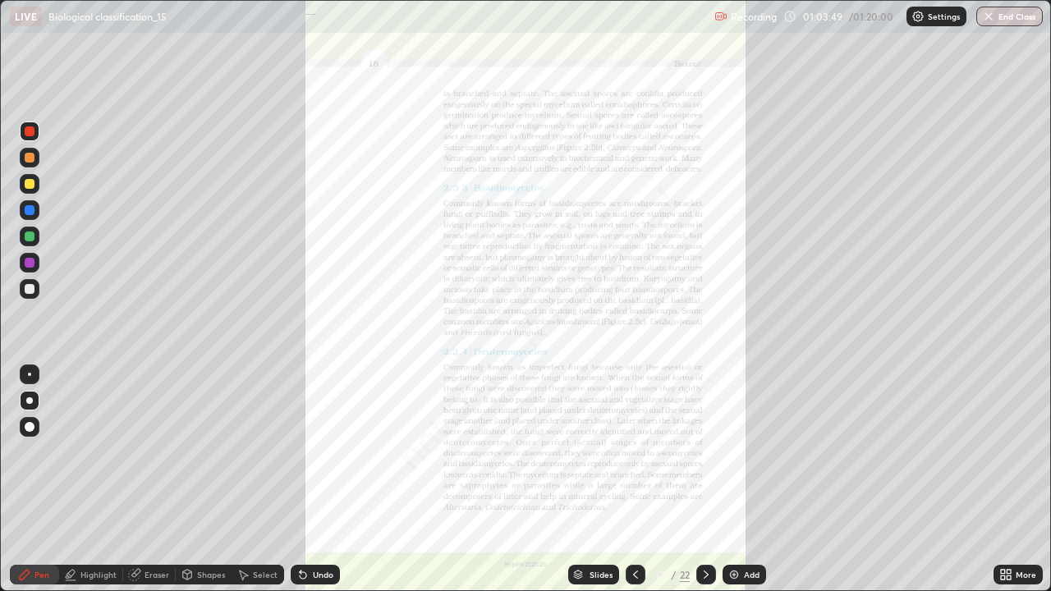
click at [703, 479] on div at bounding box center [706, 575] width 20 height 20
click at [993, 479] on div "More" at bounding box center [1017, 574] width 49 height 33
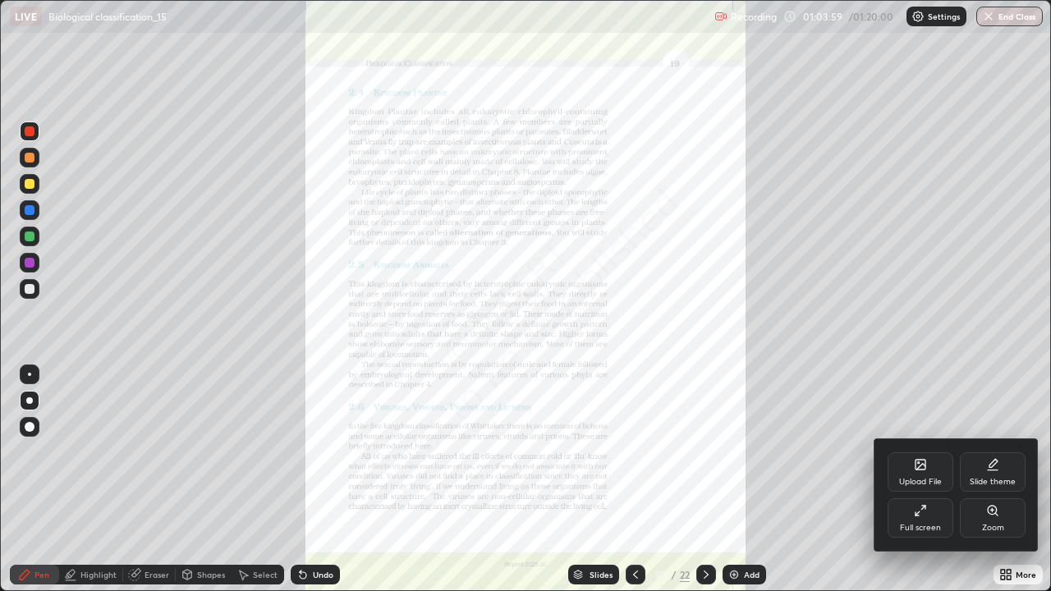
click at [983, 479] on div "Zoom" at bounding box center [993, 517] width 66 height 39
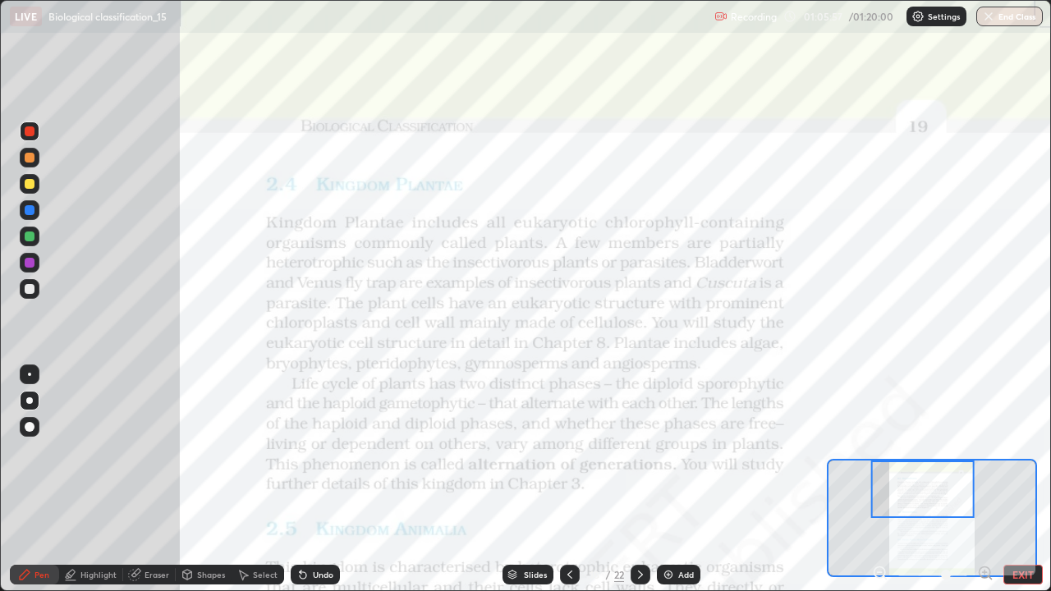
click at [30, 374] on div at bounding box center [29, 374] width 3 height 3
click at [83, 479] on div "Highlight" at bounding box center [98, 574] width 36 height 8
click at [25, 479] on icon at bounding box center [25, 575] width 10 height 10
click at [89, 479] on div "Highlight" at bounding box center [98, 574] width 36 height 8
click at [529, 479] on div "Slides" at bounding box center [535, 574] width 23 height 8
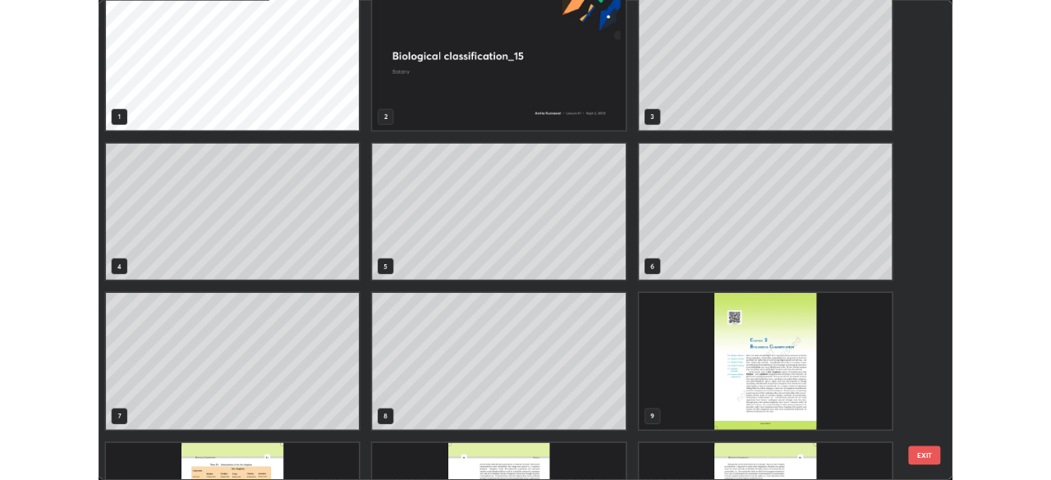
scroll to position [0, 0]
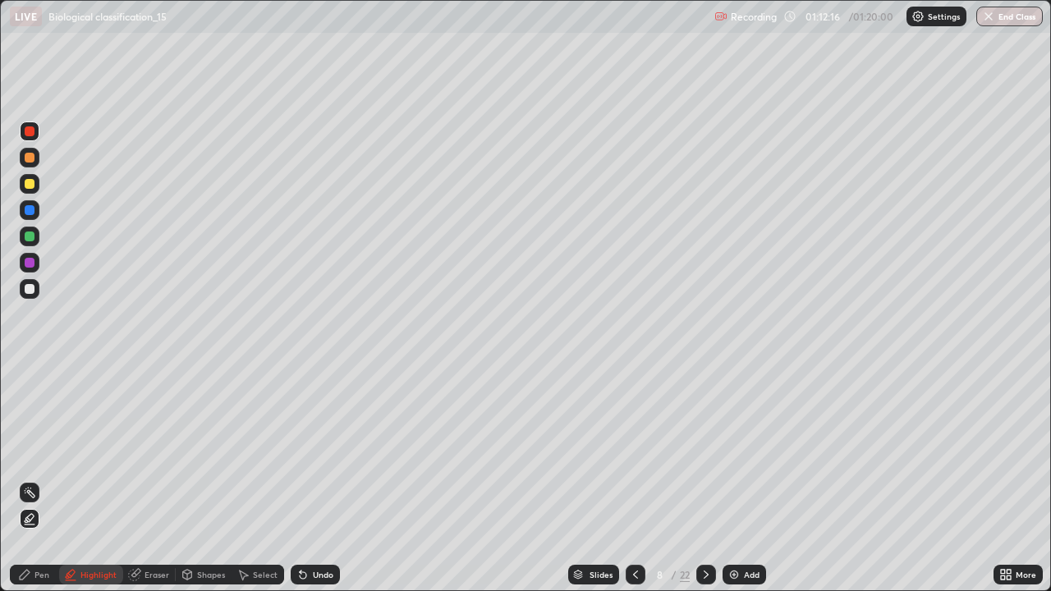
click at [996, 16] on button "End Class" at bounding box center [1009, 17] width 66 height 20
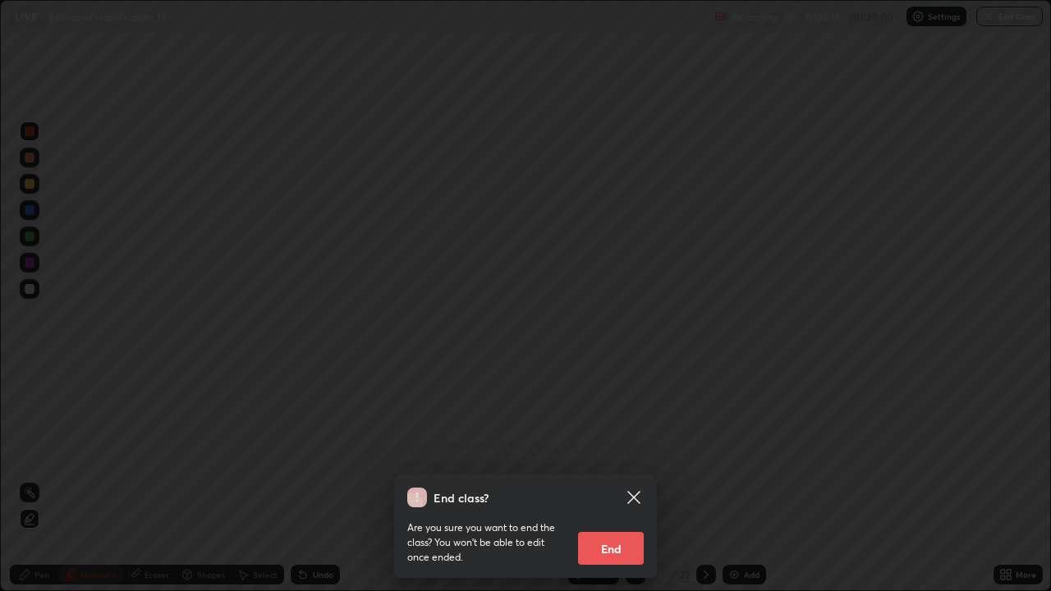
click at [612, 479] on button "End" at bounding box center [611, 548] width 66 height 33
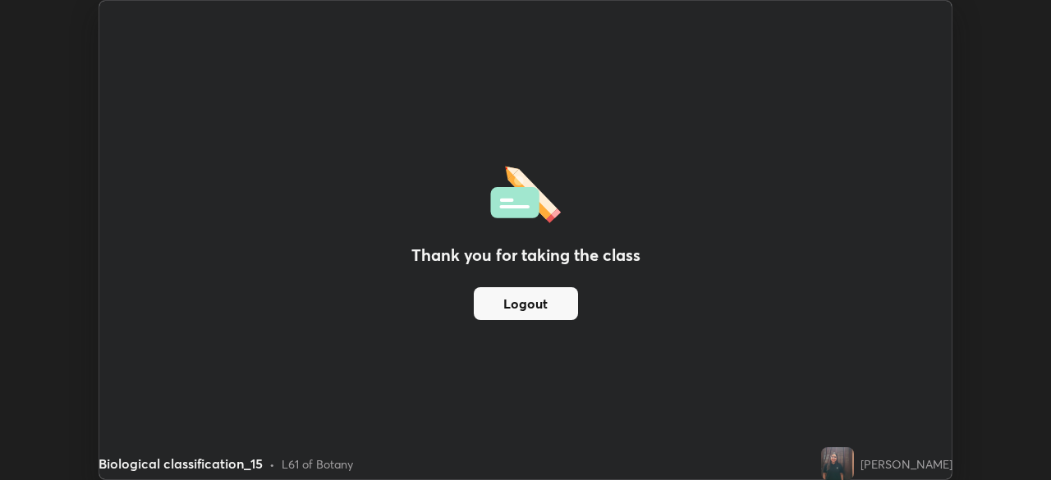
scroll to position [81600, 81030]
